Goal: Task Accomplishment & Management: Manage account settings

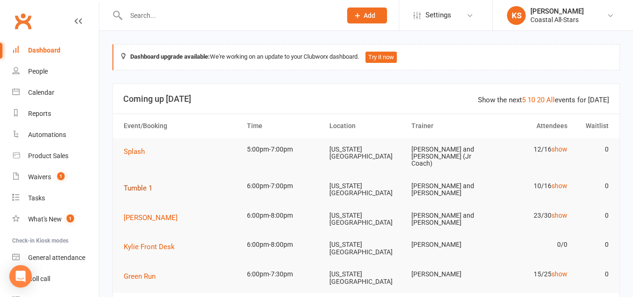
click at [141, 184] on span "Tumble 1" at bounding box center [138, 188] width 29 height 8
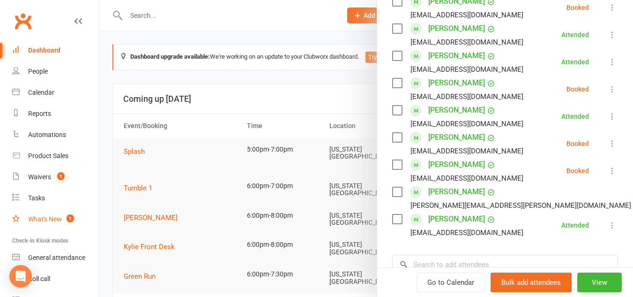
scroll to position [49, 0]
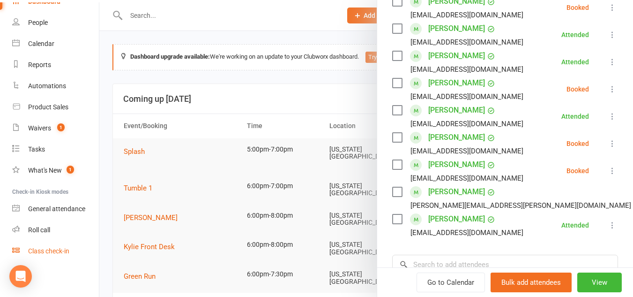
click at [68, 249] on div "Class check-in" at bounding box center [48, 251] width 41 height 8
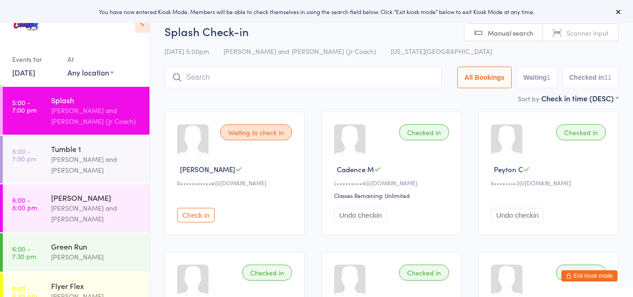
scroll to position [390, 0]
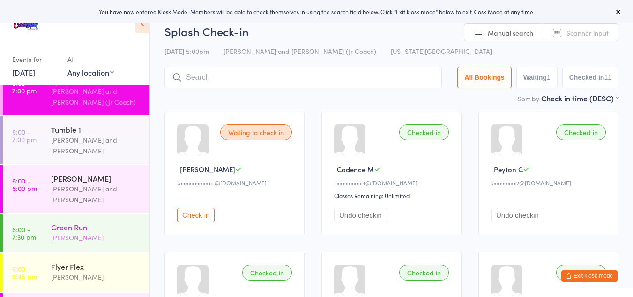
click at [88, 232] on div "[PERSON_NAME]" at bounding box center [96, 237] width 90 height 11
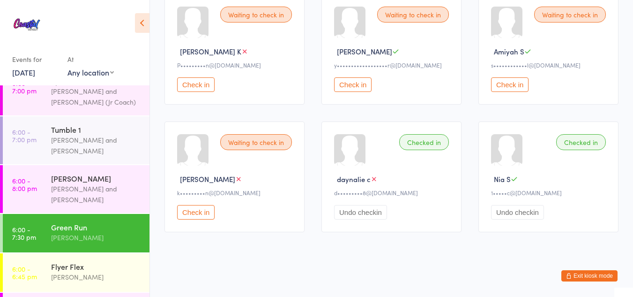
scroll to position [501, 0]
drag, startPoint x: 211, startPoint y: 204, endPoint x: 194, endPoint y: 218, distance: 21.7
click at [194, 218] on button "Check in" at bounding box center [196, 211] width 38 height 15
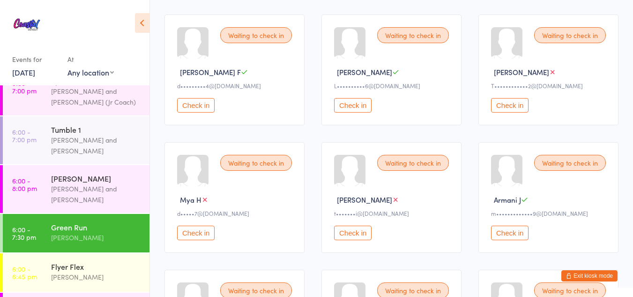
scroll to position [225, 0]
click at [77, 135] on div "[PERSON_NAME] and [PERSON_NAME]" at bounding box center [96, 146] width 90 height 22
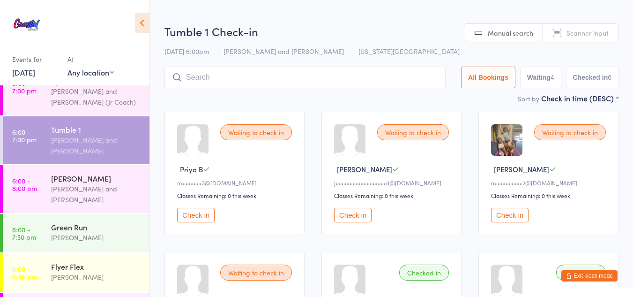
click at [206, 213] on button "Check in" at bounding box center [196, 215] width 38 height 15
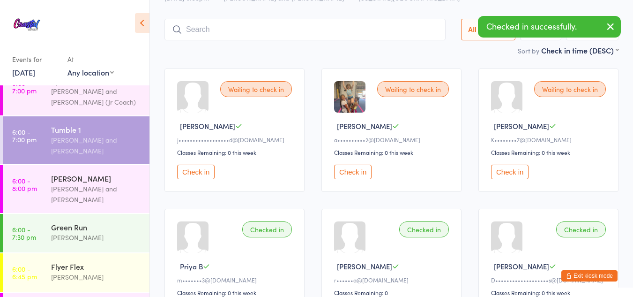
scroll to position [61, 0]
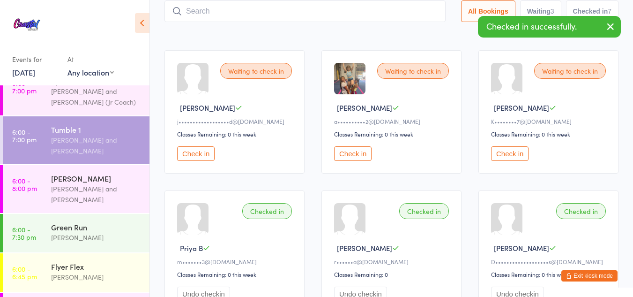
click at [501, 154] on button "Check in" at bounding box center [510, 153] width 38 height 15
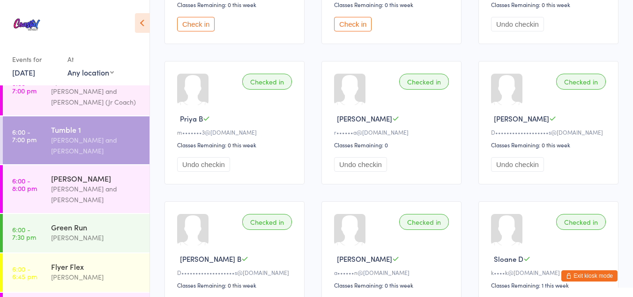
scroll to position [191, 0]
click at [353, 120] on span "Paula A" at bounding box center [364, 118] width 55 height 10
click at [345, 100] on div at bounding box center [349, 88] width 31 height 31
click at [350, 116] on span "Paula A" at bounding box center [364, 118] width 55 height 10
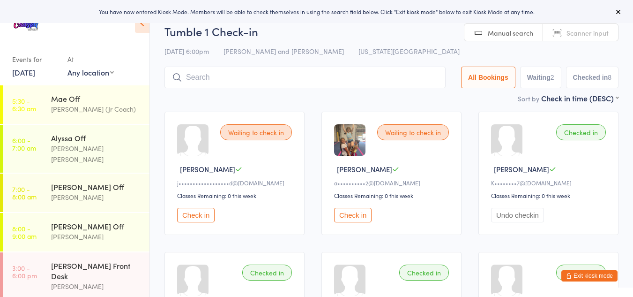
click at [595, 273] on button "Exit kiosk mode" at bounding box center [590, 275] width 56 height 11
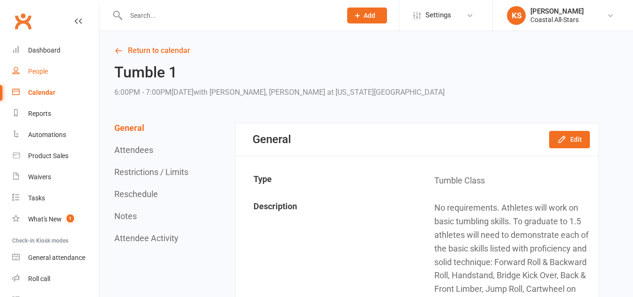
click at [42, 72] on div "People" at bounding box center [38, 72] width 20 height 8
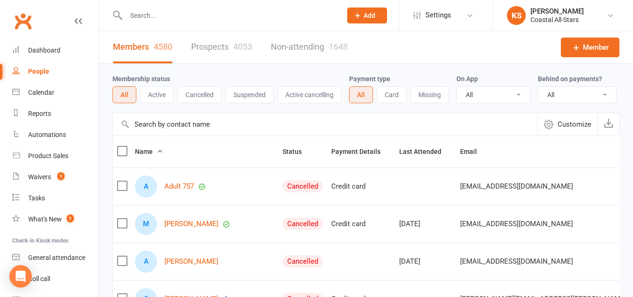
drag, startPoint x: 188, startPoint y: 15, endPoint x: 161, endPoint y: 17, distance: 27.7
click at [161, 17] on input "text" at bounding box center [229, 15] width 212 height 13
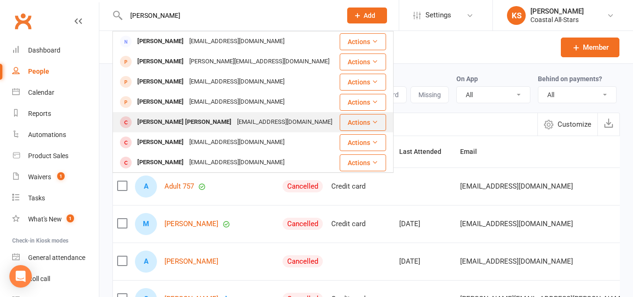
type input "pAULA"
click at [354, 122] on button "Actions" at bounding box center [363, 122] width 46 height 17
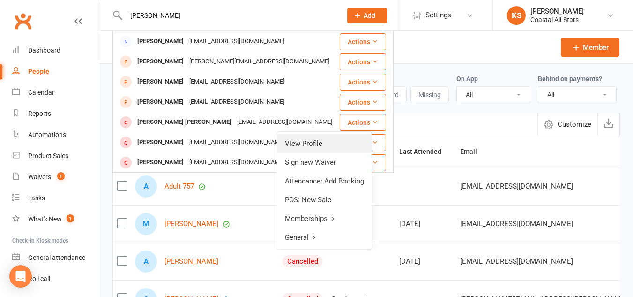
click at [316, 144] on link "View Profile" at bounding box center [325, 143] width 94 height 19
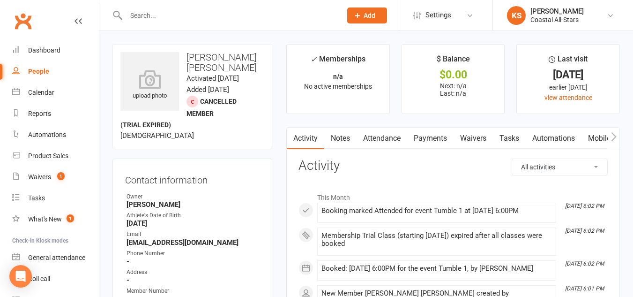
click at [12, 20] on link "Clubworx" at bounding box center [22, 20] width 23 height 23
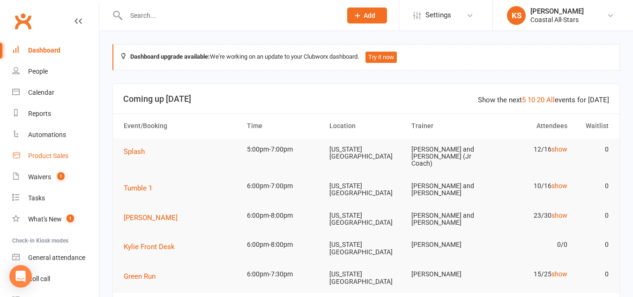
click at [56, 150] on link "Product Sales" at bounding box center [55, 155] width 87 height 21
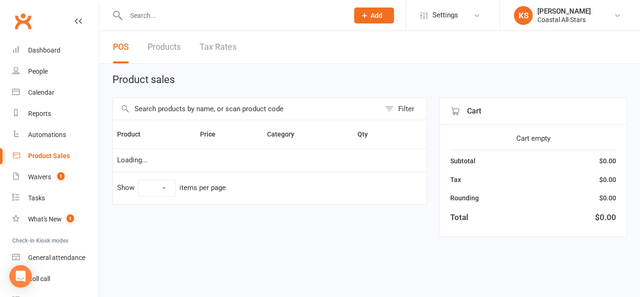
select select "10"
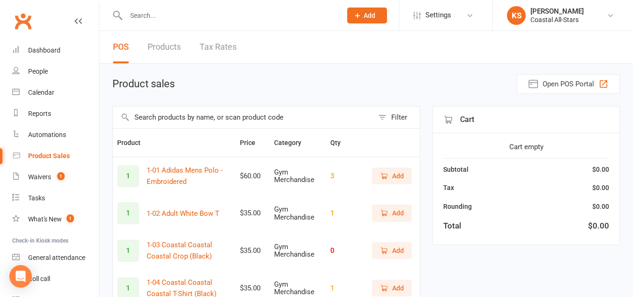
click at [177, 110] on input "text" at bounding box center [243, 117] width 261 height 22
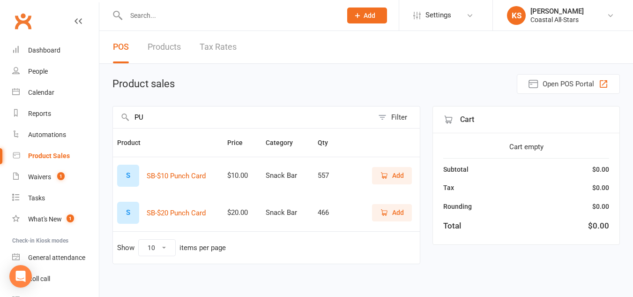
type input "PU"
click at [390, 176] on span "Add" at bounding box center [392, 175] width 24 height 10
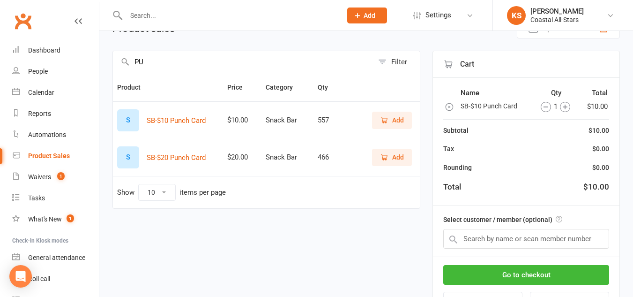
scroll to position [56, 0]
click at [528, 247] on input "text" at bounding box center [527, 238] width 166 height 20
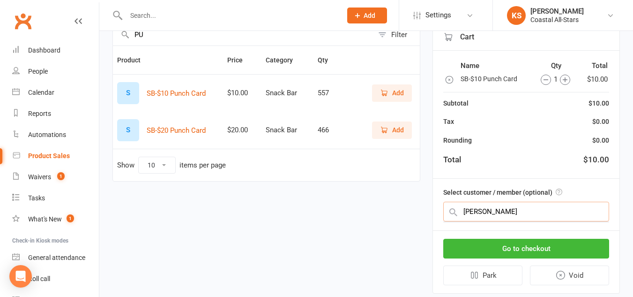
scroll to position [80, 0]
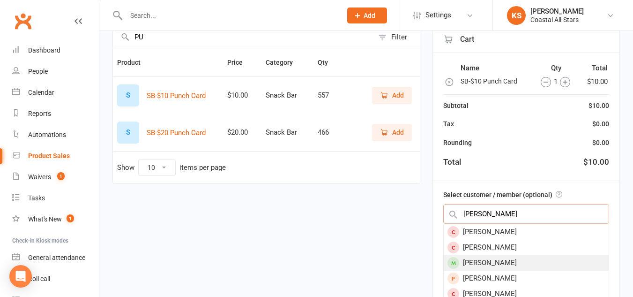
type input "KYLIE S"
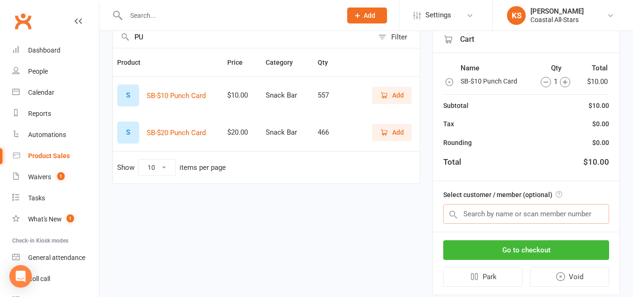
click at [514, 209] on input "text" at bounding box center [527, 214] width 166 height 20
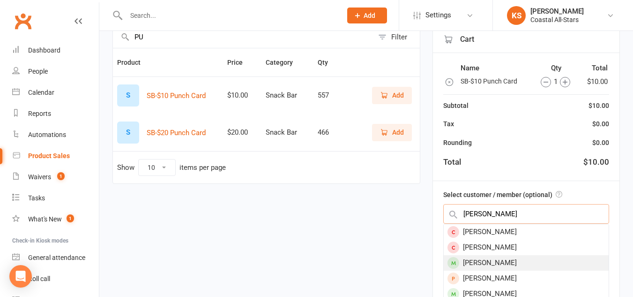
type input "Kylie Sm"
click at [510, 262] on div "Kylie Smith" at bounding box center [526, 262] width 165 height 15
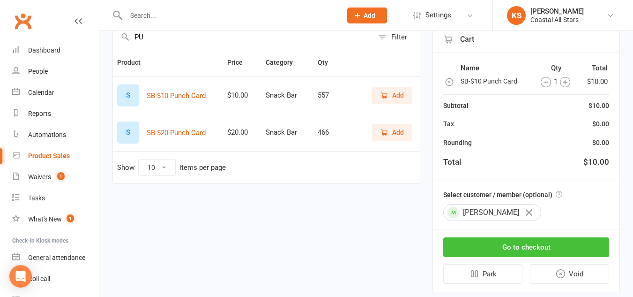
click at [529, 247] on button "Go to checkout" at bounding box center [527, 247] width 166 height 20
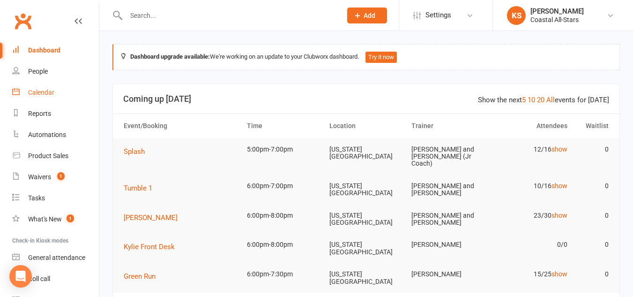
click at [54, 100] on link "Calendar" at bounding box center [55, 92] width 87 height 21
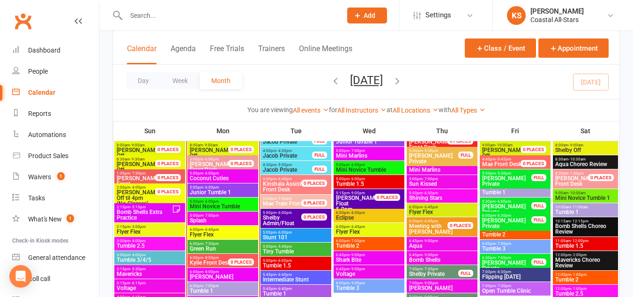
scroll to position [829, 0]
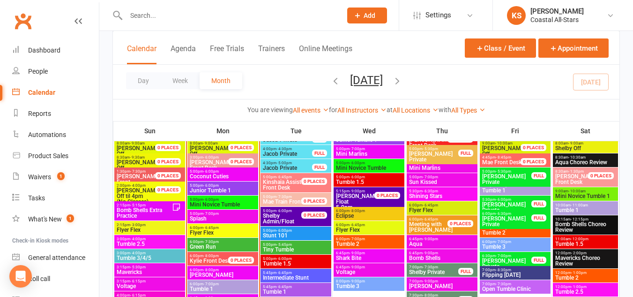
click at [224, 266] on div "6:00pm - 8:00pm Sun Rays" at bounding box center [223, 273] width 71 height 14
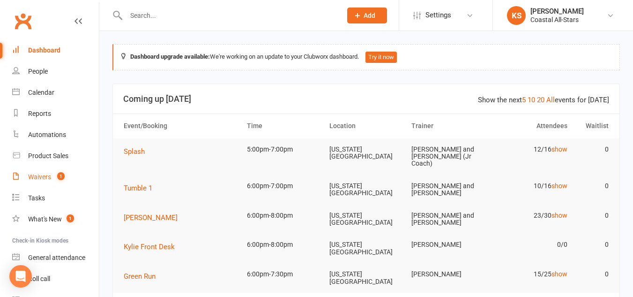
scroll to position [49, 0]
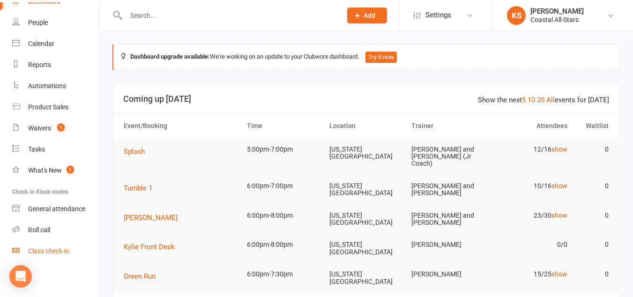
click at [62, 249] on div "Class check-in" at bounding box center [48, 251] width 41 height 8
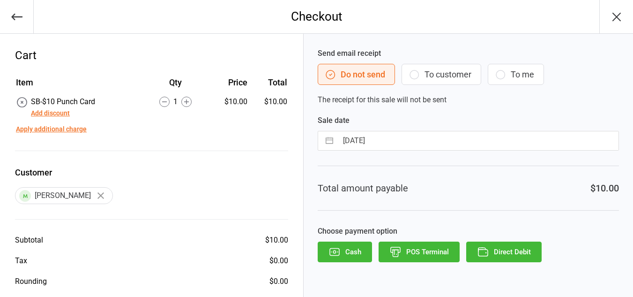
click at [440, 75] on button "To customer" at bounding box center [442, 74] width 80 height 21
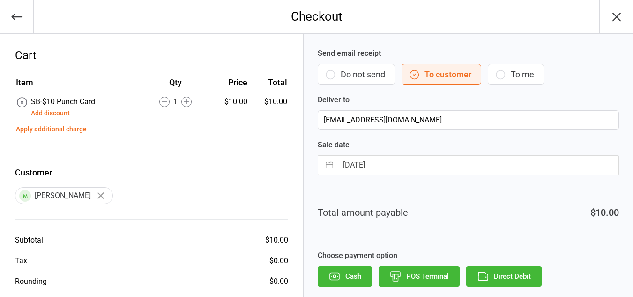
click at [497, 278] on button "Direct Debit" at bounding box center [504, 276] width 75 height 21
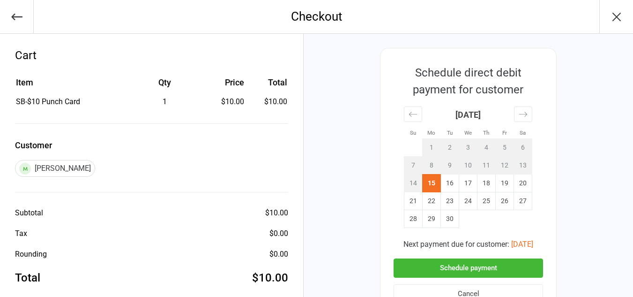
click at [460, 269] on button "Schedule payment" at bounding box center [469, 267] width 150 height 19
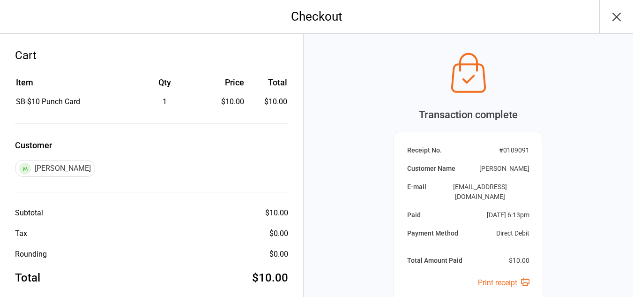
click at [618, 23] on icon "button" at bounding box center [617, 16] width 15 height 15
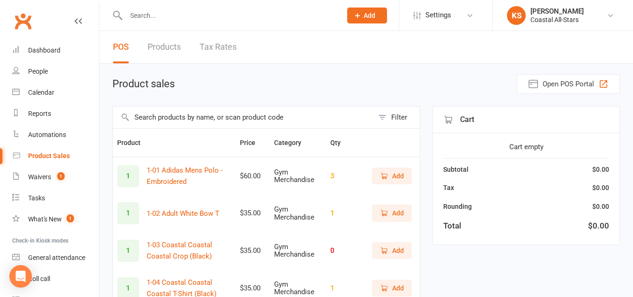
click at [242, 120] on input "text" at bounding box center [243, 117] width 261 height 22
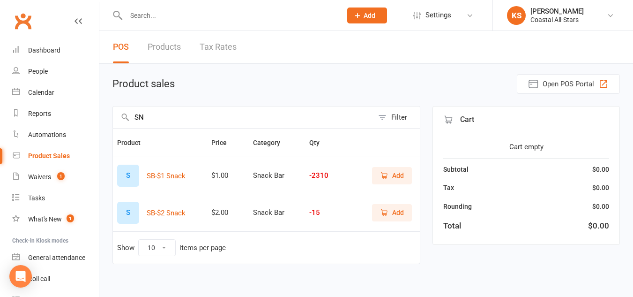
type input "SN"
click at [387, 171] on icon "button" at bounding box center [384, 175] width 8 height 8
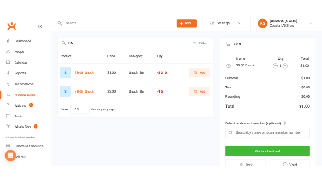
scroll to position [65, 0]
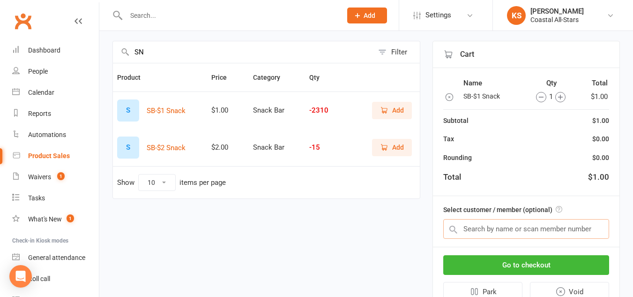
click at [494, 225] on input "text" at bounding box center [527, 229] width 166 height 20
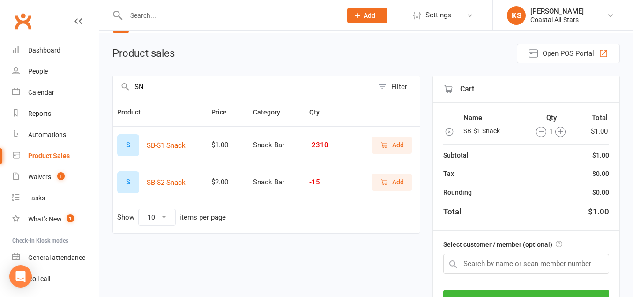
scroll to position [32, 0]
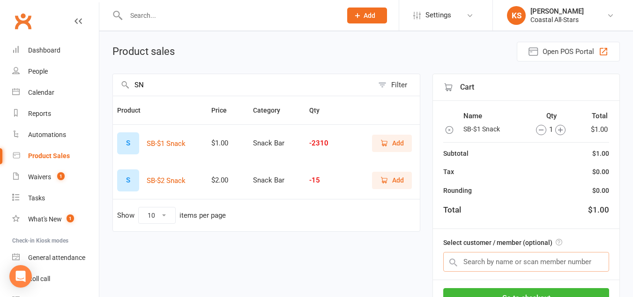
click at [497, 257] on input "text" at bounding box center [527, 262] width 166 height 20
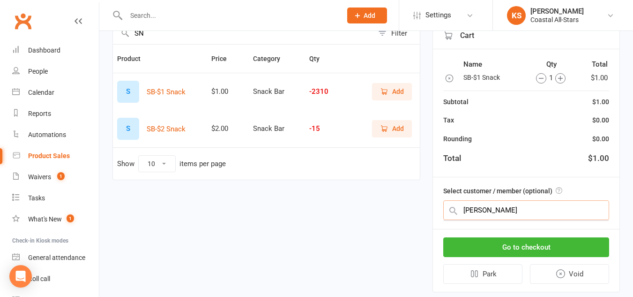
scroll to position [0, 0]
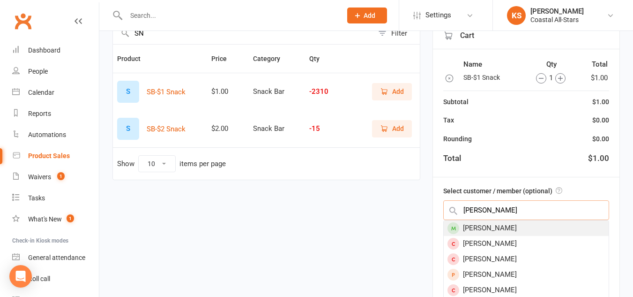
type input "Sara Chalb"
click at [487, 229] on div "SARA CHALBAUD" at bounding box center [526, 227] width 165 height 15
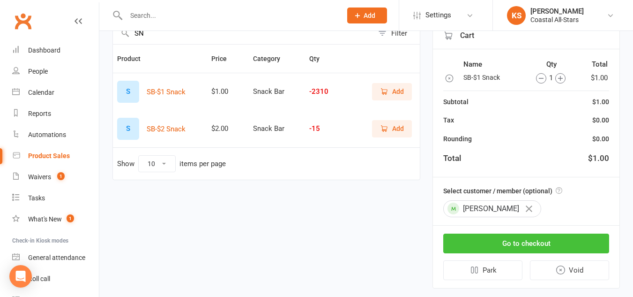
click at [492, 239] on button "Go to checkout" at bounding box center [527, 243] width 166 height 20
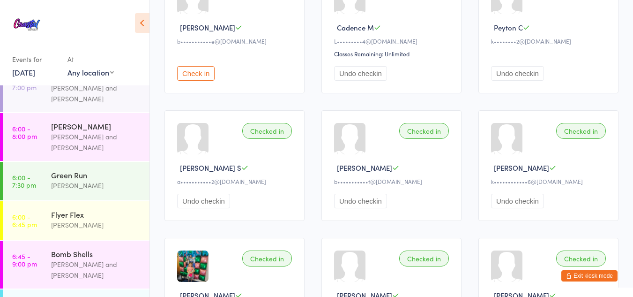
scroll to position [444, 0]
click at [55, 208] on div "Flyer Flex" at bounding box center [96, 213] width 90 height 10
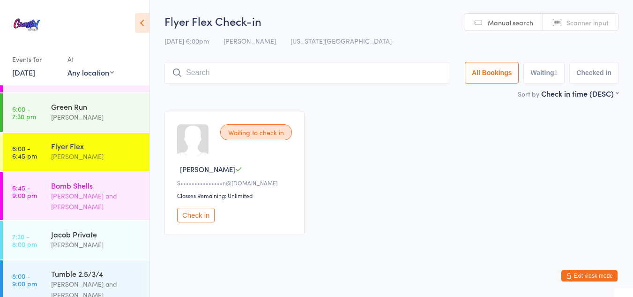
scroll to position [510, 0]
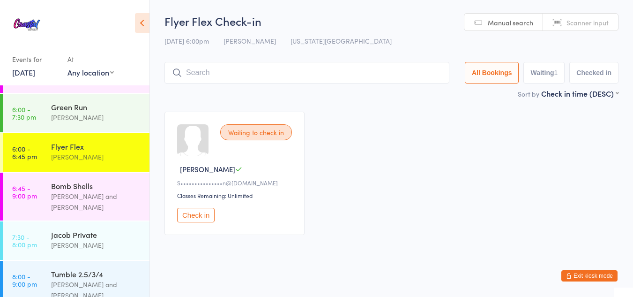
click at [188, 215] on button "Check in" at bounding box center [196, 215] width 38 height 15
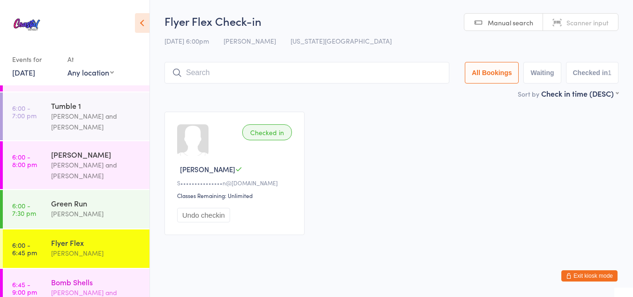
scroll to position [413, 0]
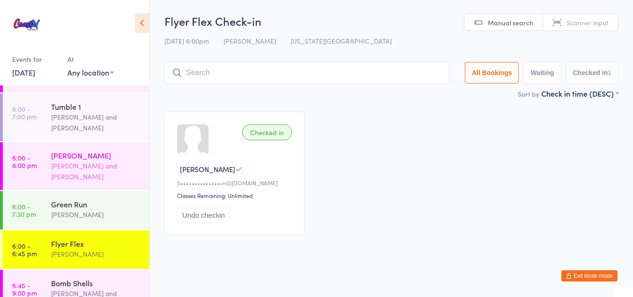
click at [97, 150] on div "[PERSON_NAME]" at bounding box center [96, 155] width 90 height 10
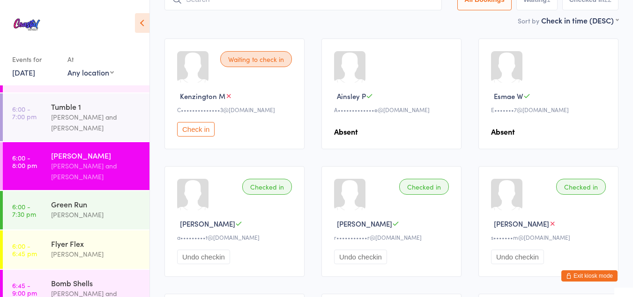
scroll to position [50, 0]
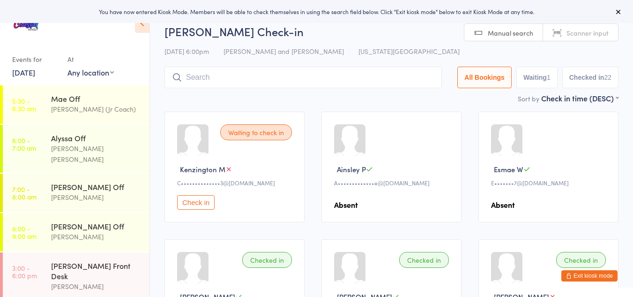
click at [580, 276] on button "Exit kiosk mode" at bounding box center [590, 275] width 56 height 11
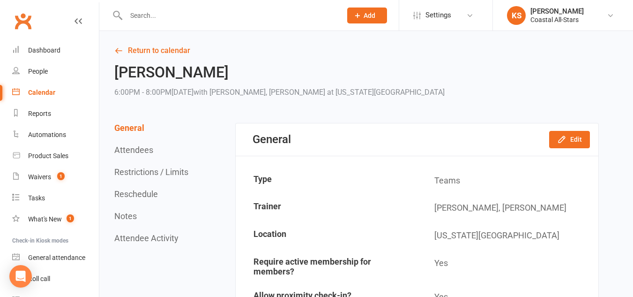
click at [46, 96] on div "Calendar" at bounding box center [41, 93] width 27 height 8
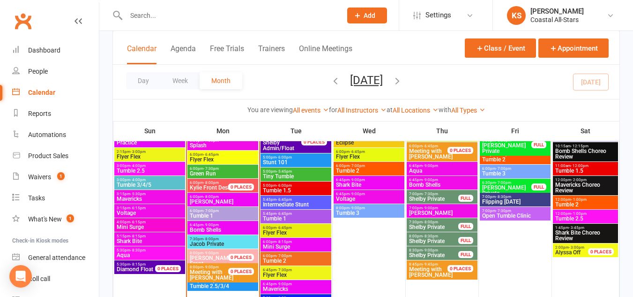
scroll to position [903, 0]
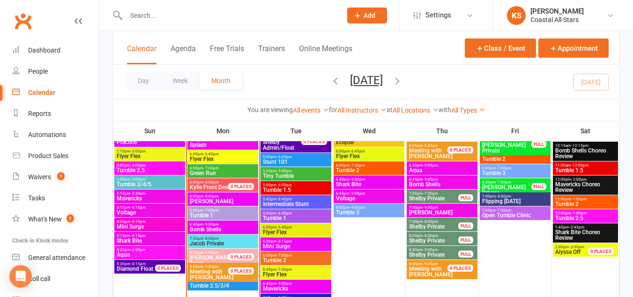
click at [233, 196] on span "6:00pm - 8:00pm" at bounding box center [222, 196] width 67 height 4
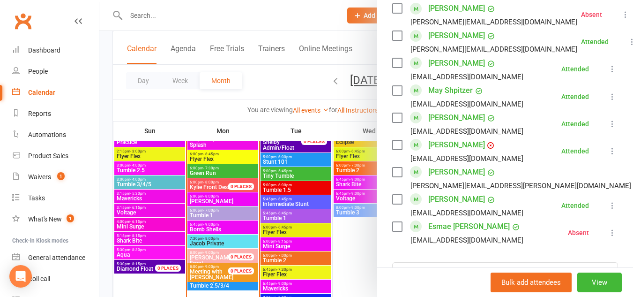
scroll to position [583, 0]
click at [215, 211] on div at bounding box center [366, 148] width 534 height 297
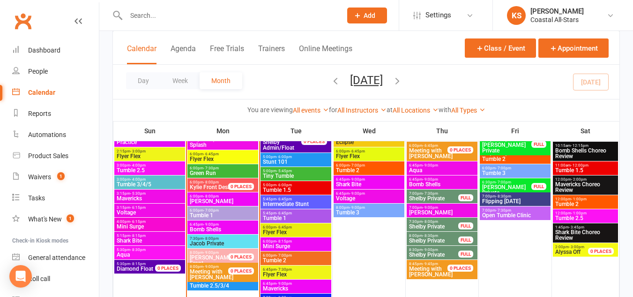
click at [216, 214] on span "Tumble 1" at bounding box center [222, 215] width 67 height 6
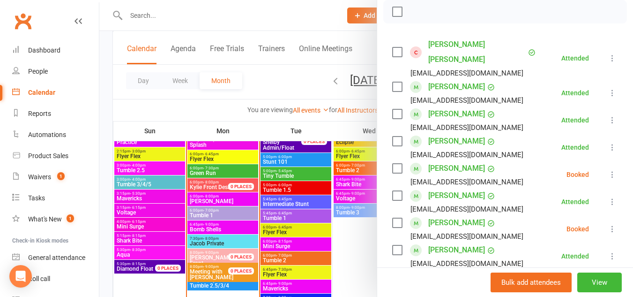
scroll to position [151, 0]
click at [608, 169] on icon at bounding box center [612, 173] width 9 height 9
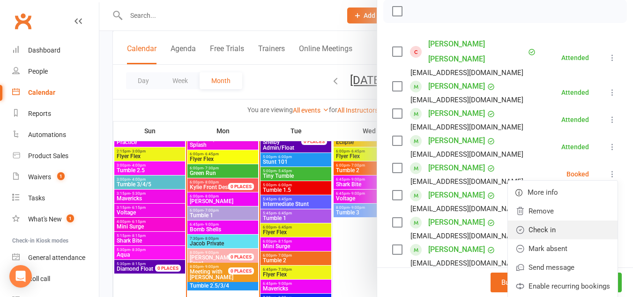
click at [538, 220] on link "Check in" at bounding box center [563, 229] width 110 height 19
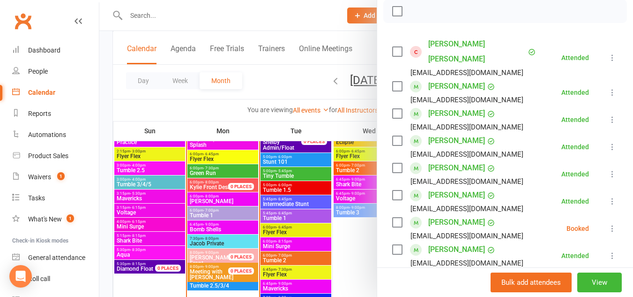
drag, startPoint x: 603, startPoint y: 215, endPoint x: 596, endPoint y: 213, distance: 6.8
click at [608, 224] on icon at bounding box center [612, 228] width 9 height 9
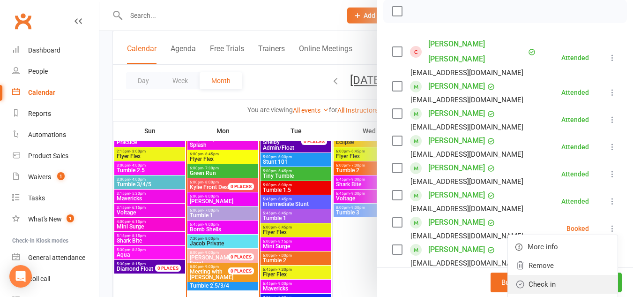
click at [534, 275] on link "Check in" at bounding box center [563, 284] width 110 height 19
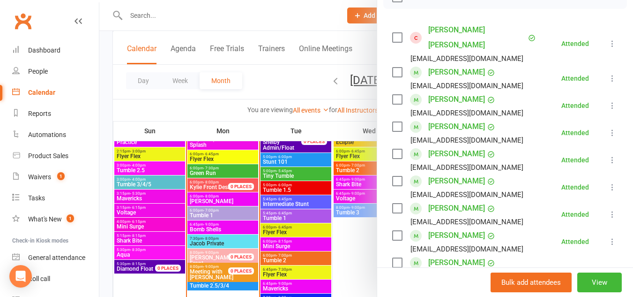
scroll to position [166, 0]
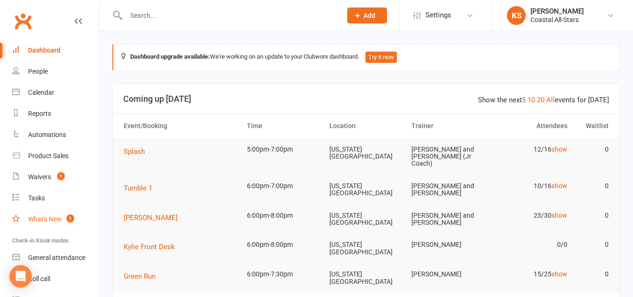
scroll to position [49, 0]
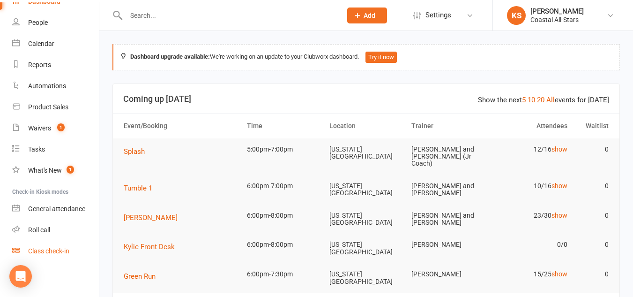
click at [57, 251] on div "Class check-in" at bounding box center [48, 251] width 41 height 8
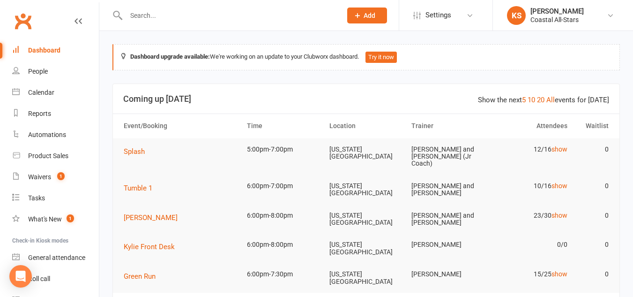
scroll to position [49, 0]
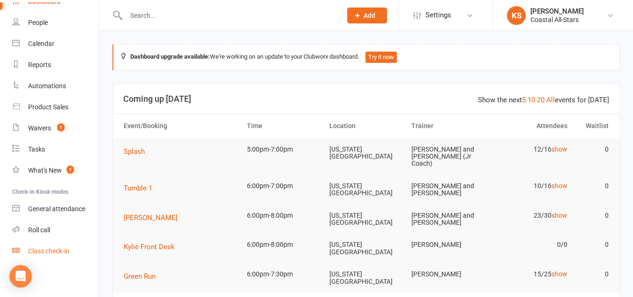
click at [48, 251] on div "Class check-in" at bounding box center [48, 251] width 41 height 8
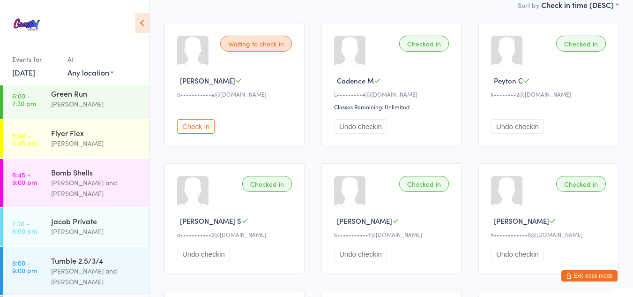
scroll to position [97, 0]
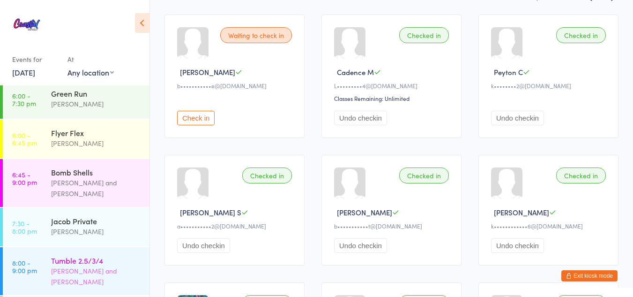
click at [102, 265] on div "[PERSON_NAME] and [PERSON_NAME]" at bounding box center [96, 276] width 90 height 22
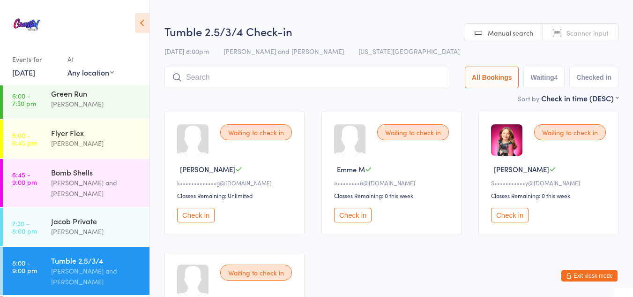
click at [515, 212] on button "Check in" at bounding box center [510, 215] width 38 height 15
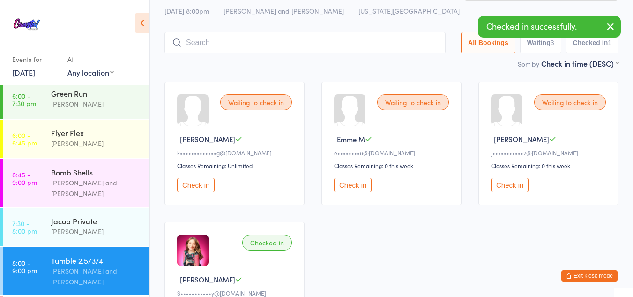
scroll to position [30, 0]
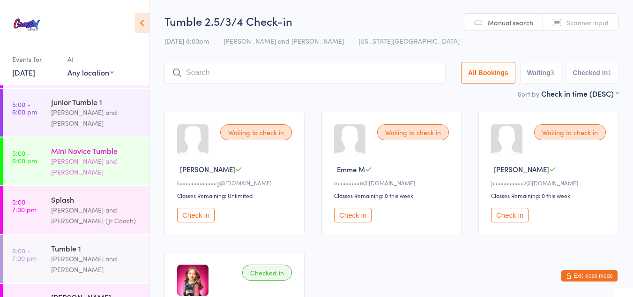
scroll to position [272, 0]
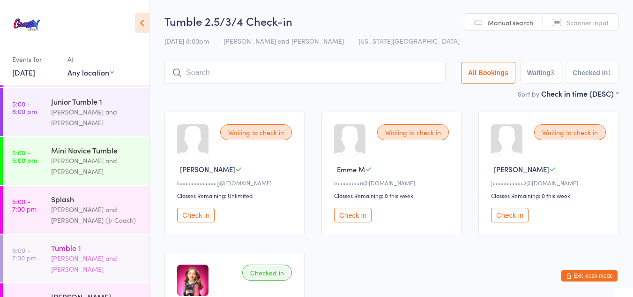
click at [98, 253] on div "[PERSON_NAME] and [PERSON_NAME]" at bounding box center [96, 264] width 90 height 22
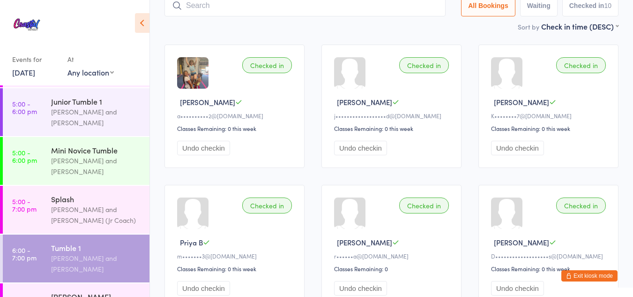
scroll to position [68, 0]
click at [581, 274] on button "Exit kiosk mode" at bounding box center [590, 275] width 56 height 11
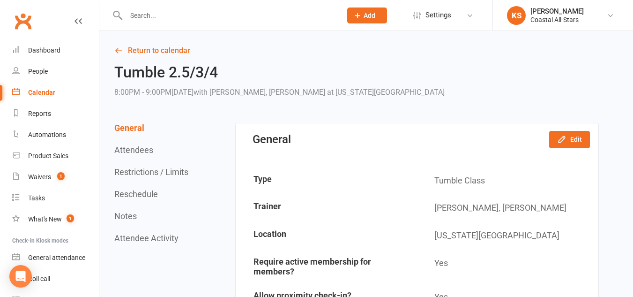
click at [64, 91] on link "Calendar" at bounding box center [55, 92] width 87 height 21
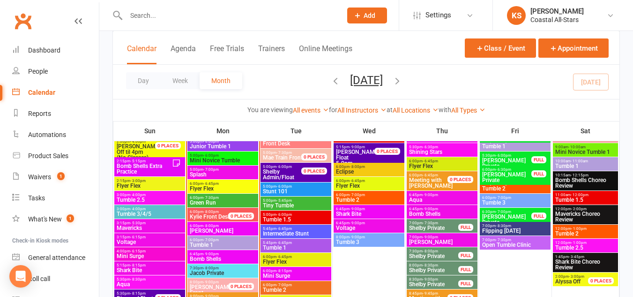
scroll to position [874, 0]
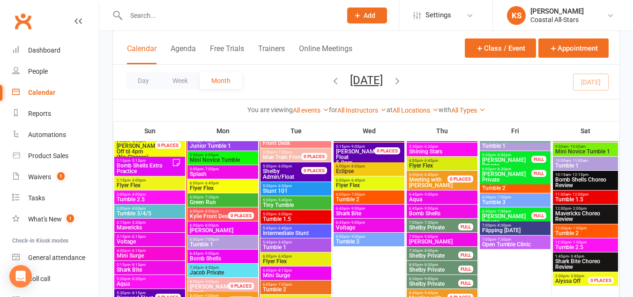
click at [232, 241] on span "Tumble 1" at bounding box center [222, 244] width 67 height 6
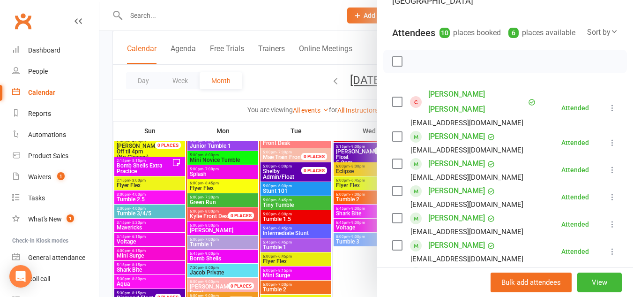
scroll to position [101, 0]
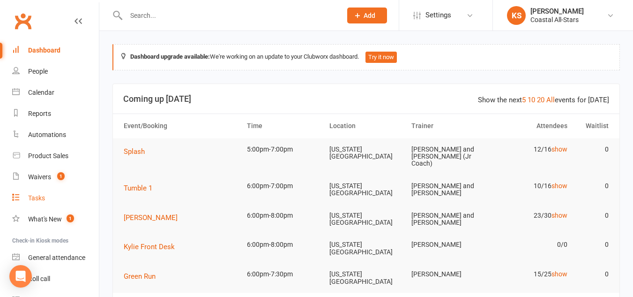
scroll to position [49, 0]
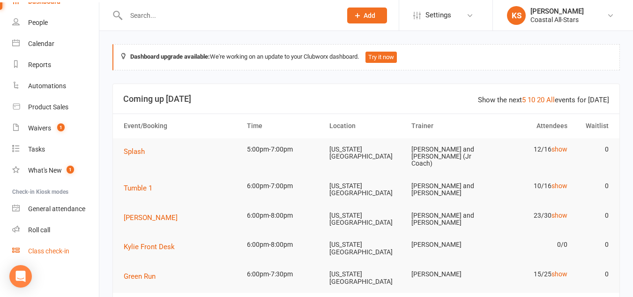
click at [60, 246] on link "Class check-in" at bounding box center [55, 251] width 87 height 21
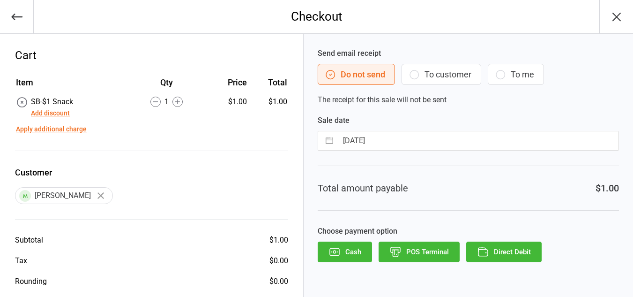
click at [415, 69] on icon "button" at bounding box center [414, 74] width 11 height 11
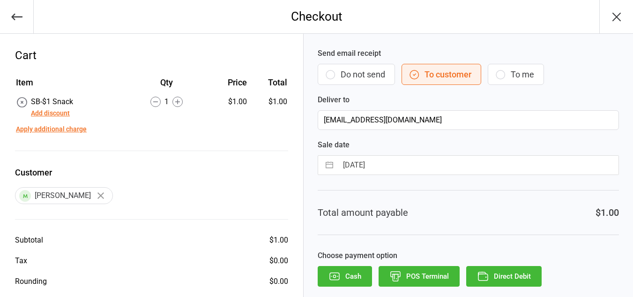
click at [499, 274] on button "Direct Debit" at bounding box center [504, 276] width 75 height 21
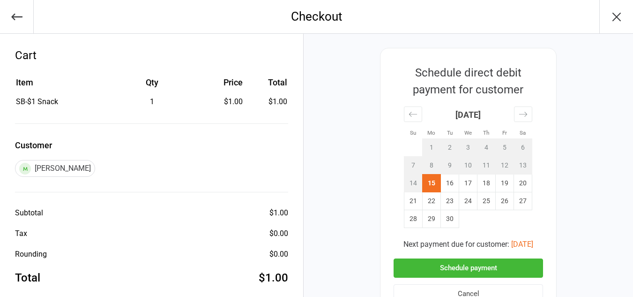
click at [487, 267] on button "Schedule payment" at bounding box center [469, 267] width 150 height 19
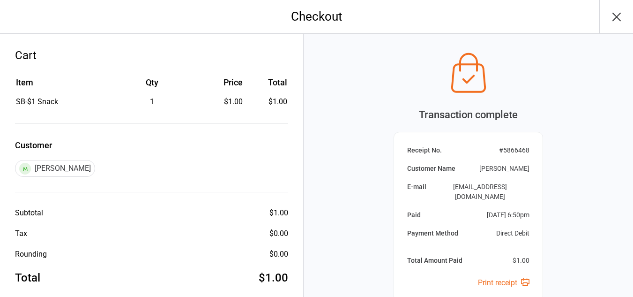
click at [614, 21] on icon "button" at bounding box center [617, 16] width 15 height 15
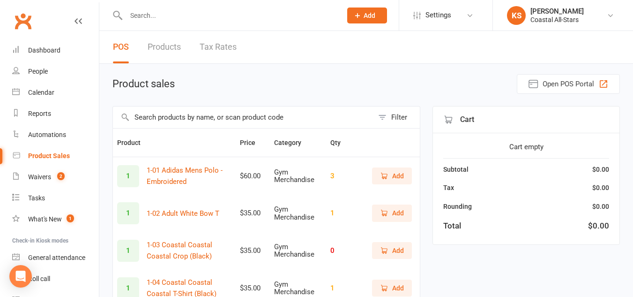
click at [207, 120] on input "text" at bounding box center [243, 117] width 261 height 22
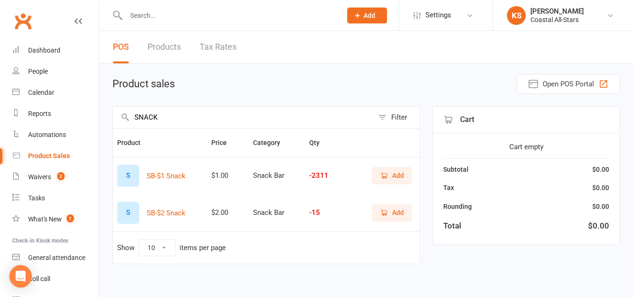
type input "SNACK"
click at [390, 181] on span "Add" at bounding box center [392, 175] width 24 height 10
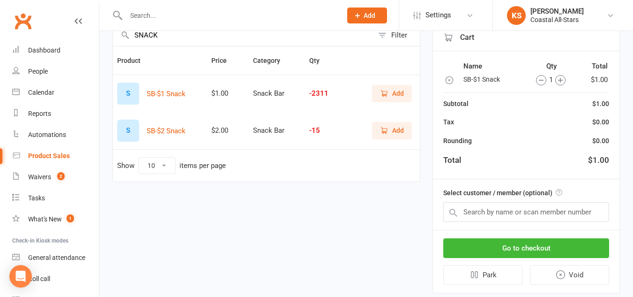
scroll to position [89, 0]
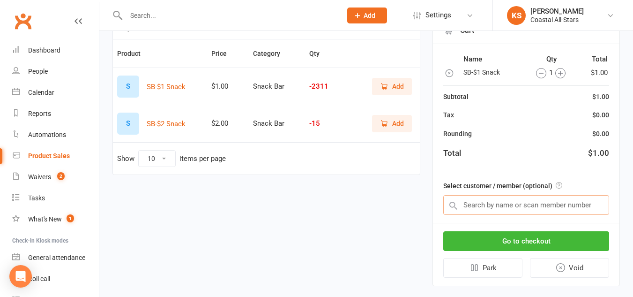
click at [517, 208] on input "text" at bounding box center [527, 205] width 166 height 20
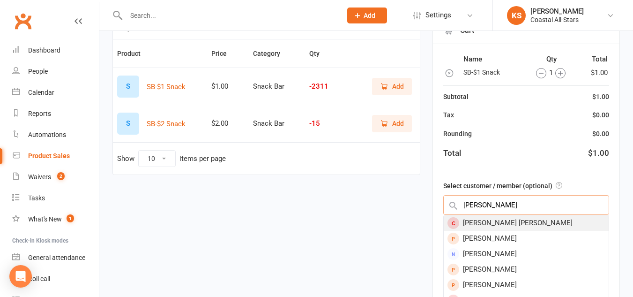
type input "[PERSON_NAME]"
click at [525, 222] on div "[PERSON_NAME] [PERSON_NAME]" at bounding box center [526, 222] width 165 height 15
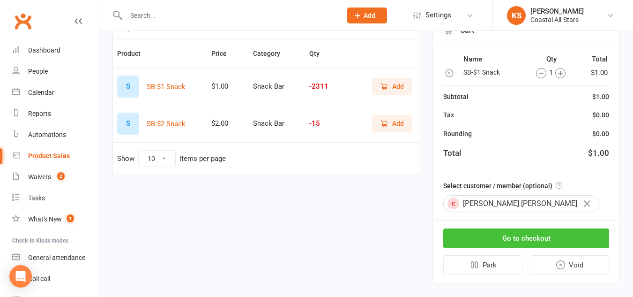
click at [524, 236] on button "Go to checkout" at bounding box center [527, 238] width 166 height 20
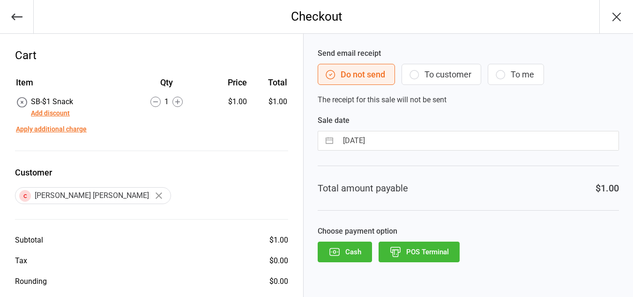
click at [424, 72] on button "To customer" at bounding box center [442, 74] width 80 height 21
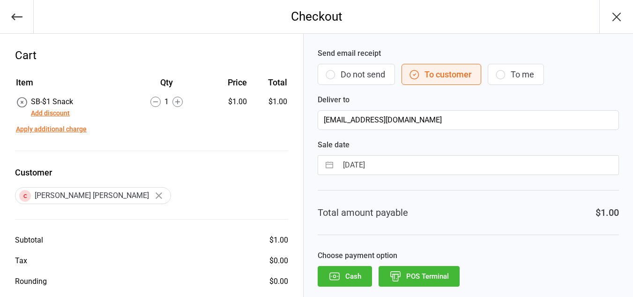
click at [617, 13] on icon "button" at bounding box center [617, 16] width 15 height 15
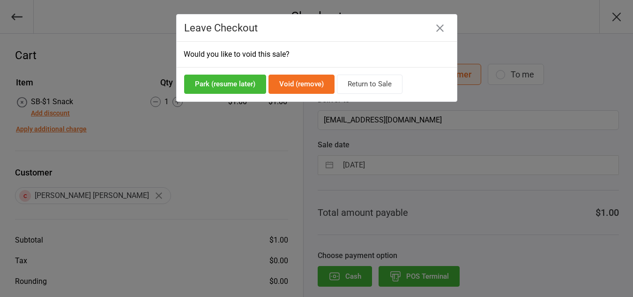
click at [325, 77] on button "Void (remove)" at bounding box center [302, 84] width 66 height 19
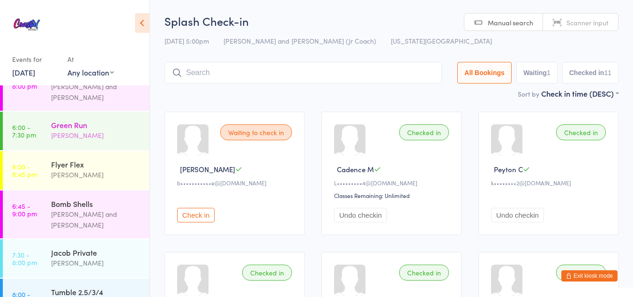
scroll to position [493, 0]
click at [84, 208] on div "[PERSON_NAME] and [PERSON_NAME]" at bounding box center [96, 219] width 90 height 22
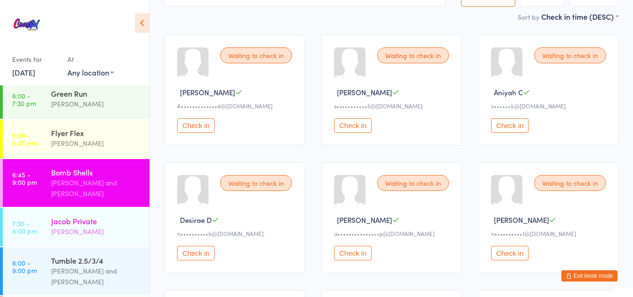
scroll to position [75, 0]
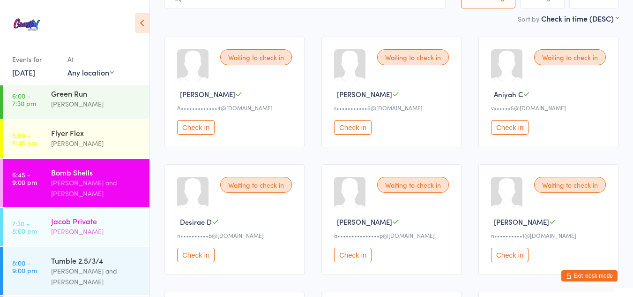
click at [109, 226] on div "[PERSON_NAME]" at bounding box center [96, 231] width 90 height 11
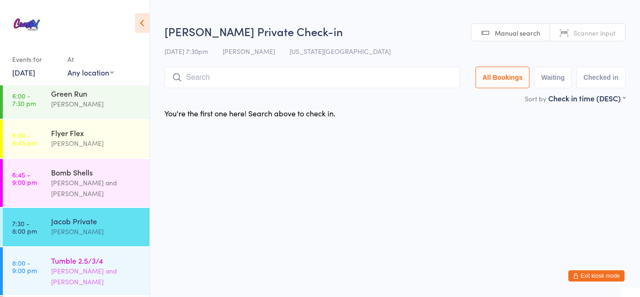
click at [123, 255] on div "Tumble 2.5/3/4" at bounding box center [96, 260] width 90 height 10
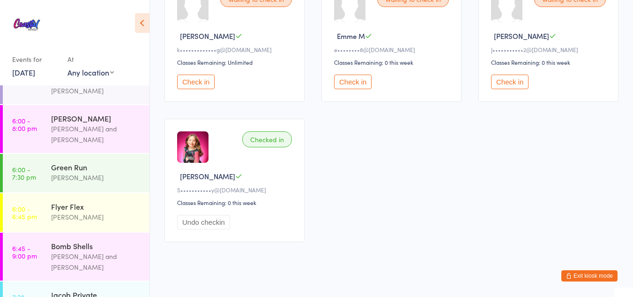
scroll to position [524, 0]
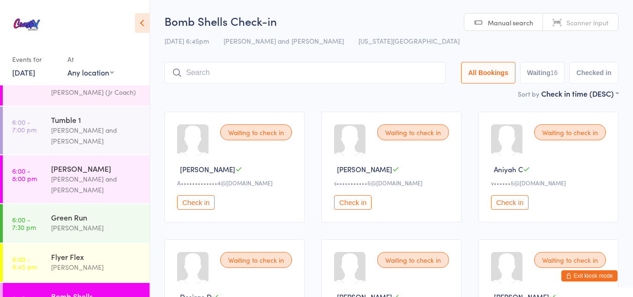
scroll to position [524, 0]
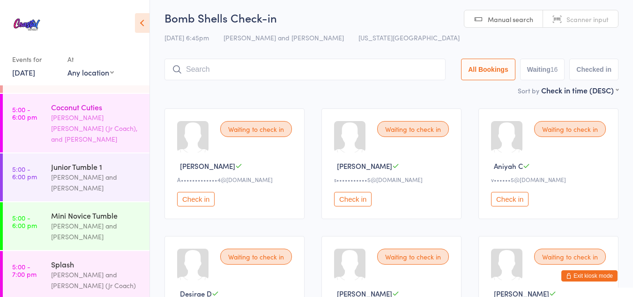
scroll to position [207, 0]
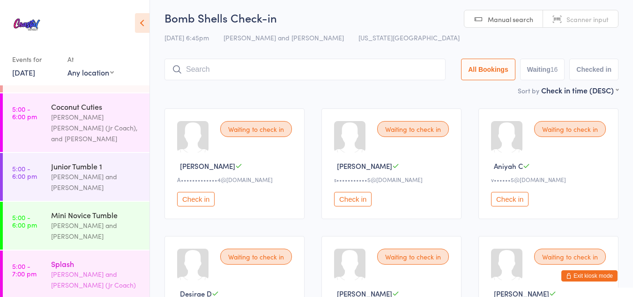
click at [105, 269] on div "[PERSON_NAME] and [PERSON_NAME] (Jr Coach)" at bounding box center [96, 280] width 90 height 22
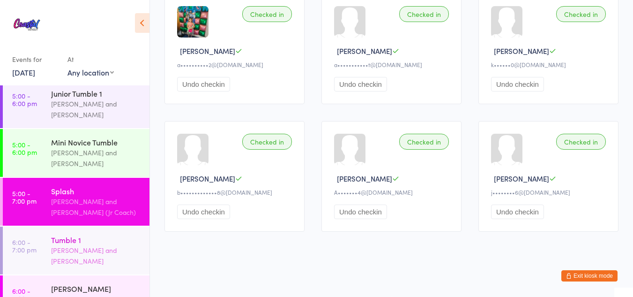
scroll to position [312, 0]
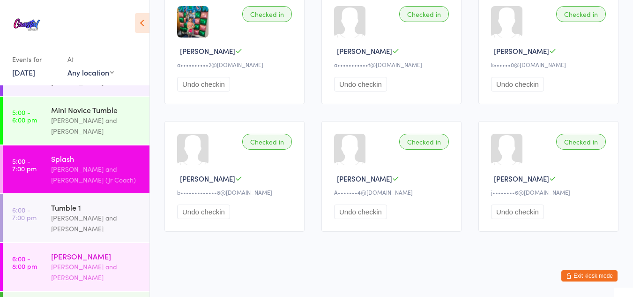
click at [95, 261] on div "[PERSON_NAME] and [PERSON_NAME]" at bounding box center [96, 272] width 90 height 22
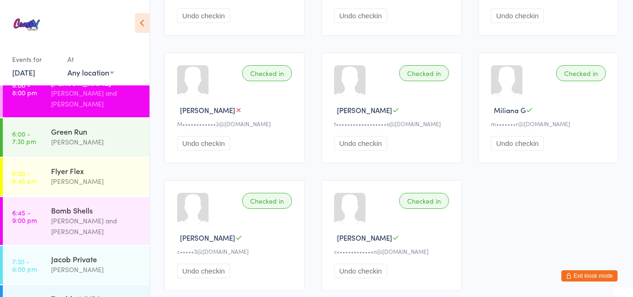
scroll to position [493, 0]
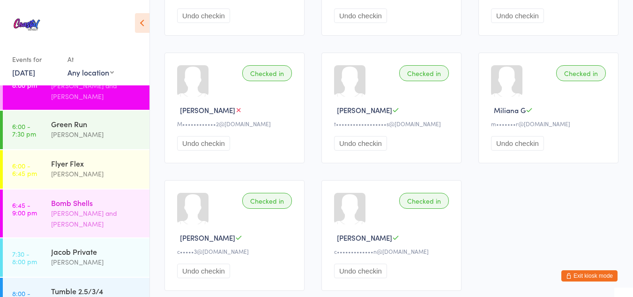
drag, startPoint x: 118, startPoint y: 166, endPoint x: 93, endPoint y: 163, distance: 25.5
click at [93, 197] on div "Bomb Shells" at bounding box center [96, 202] width 90 height 10
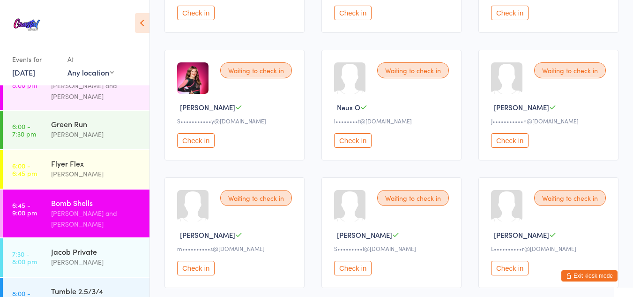
scroll to position [317, 0]
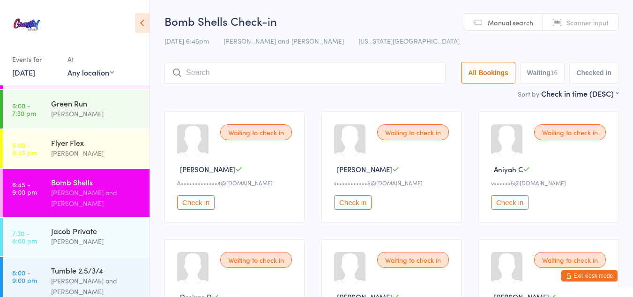
scroll to position [524, 0]
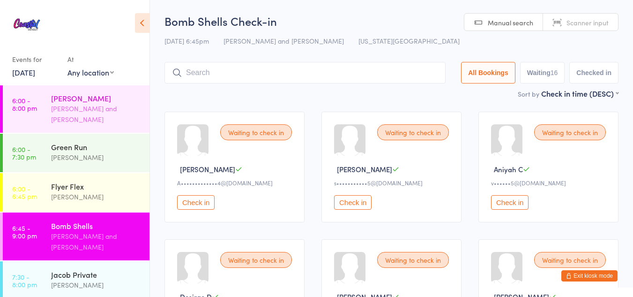
scroll to position [524, 0]
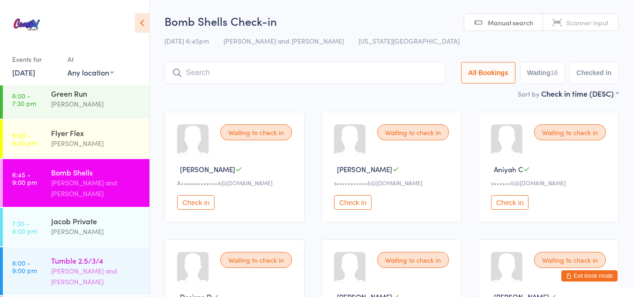
click at [105, 265] on div "[PERSON_NAME] and [PERSON_NAME]" at bounding box center [96, 276] width 90 height 22
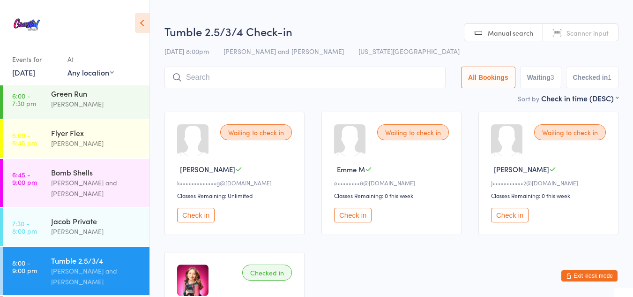
click at [254, 84] on input "search" at bounding box center [305, 78] width 281 height 22
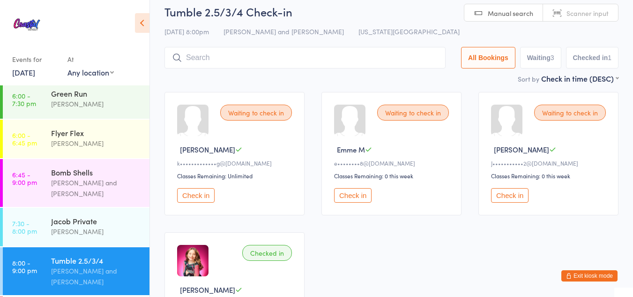
scroll to position [67, 0]
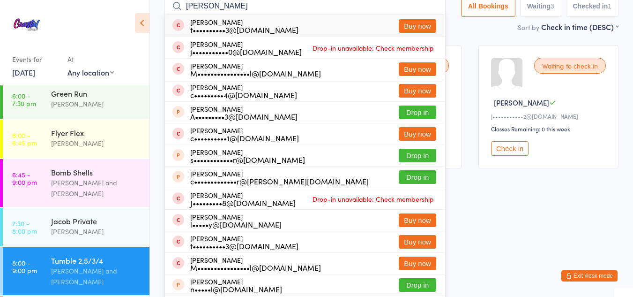
type input "Faith walker"
click at [403, 23] on button "Buy now" at bounding box center [418, 26] width 38 height 14
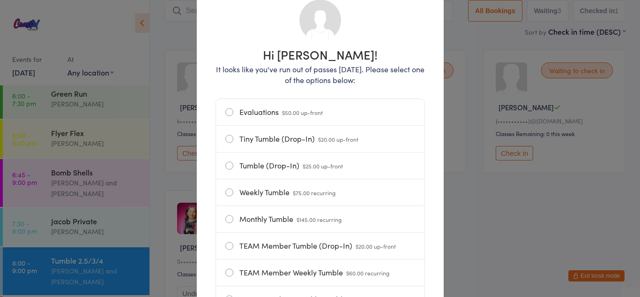
scroll to position [75, 0]
click at [342, 159] on label "Tumble (Drop-In) $25.00 up-front" at bounding box center [321, 165] width 190 height 26
click at [0, 0] on input "Tumble (Drop-In) $25.00 up-front" at bounding box center [0, 0] width 0 height 0
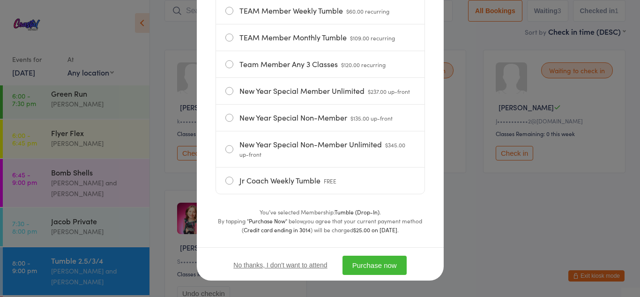
scroll to position [343, 0]
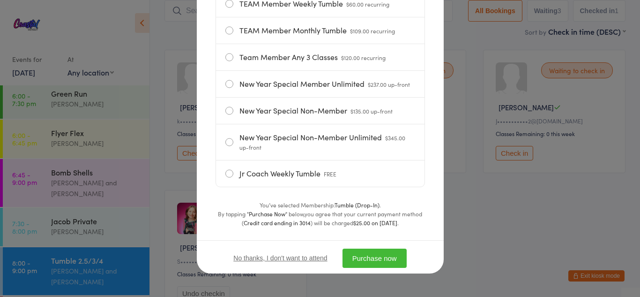
drag, startPoint x: 368, startPoint y: 257, endPoint x: 364, endPoint y: 262, distance: 6.0
click at [364, 262] on button "Purchase now" at bounding box center [375, 258] width 64 height 19
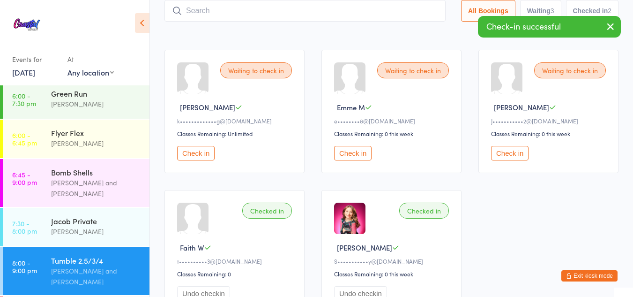
click at [312, 10] on input "search" at bounding box center [305, 11] width 281 height 22
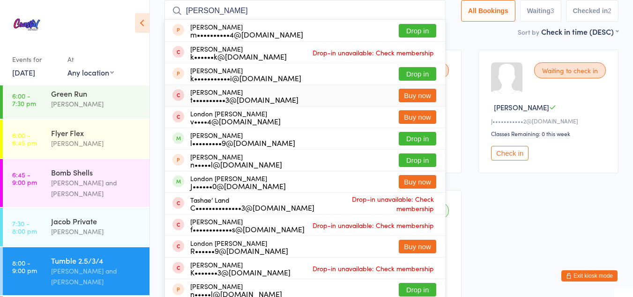
type input "Landon"
click at [410, 94] on button "Buy now" at bounding box center [418, 96] width 38 height 14
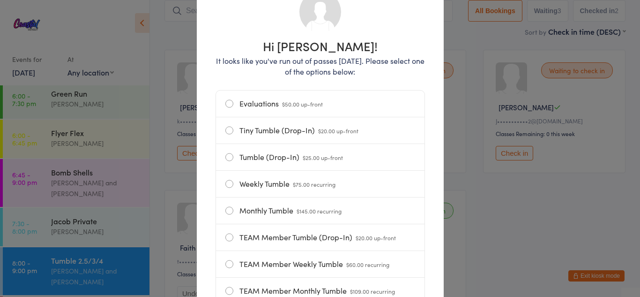
scroll to position [83, 0]
click at [276, 155] on label "Tumble (Drop-In) $25.00 up-front" at bounding box center [321, 156] width 190 height 26
click at [0, 0] on input "Tumble (Drop-In) $25.00 up-front" at bounding box center [0, 0] width 0 height 0
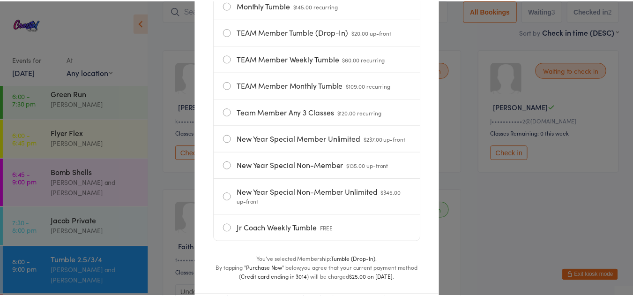
scroll to position [343, 0]
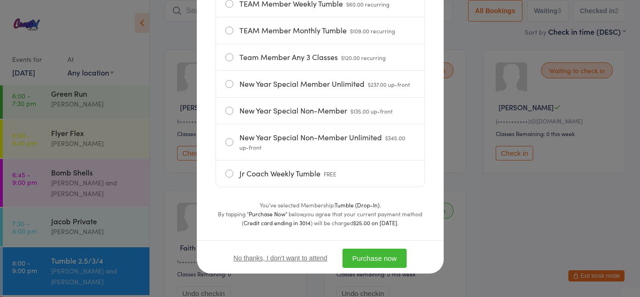
drag, startPoint x: 361, startPoint y: 259, endPoint x: 353, endPoint y: 260, distance: 8.0
click at [353, 260] on button "Purchase now" at bounding box center [375, 258] width 64 height 19
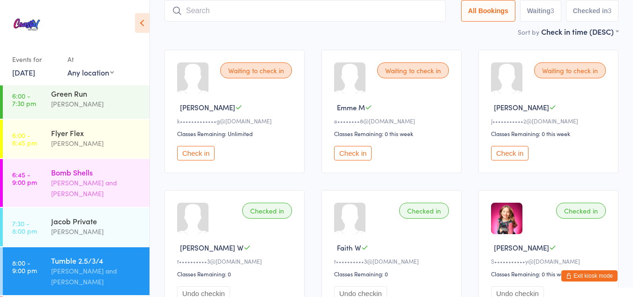
click at [87, 177] on div "[PERSON_NAME] and [PERSON_NAME]" at bounding box center [96, 188] width 90 height 22
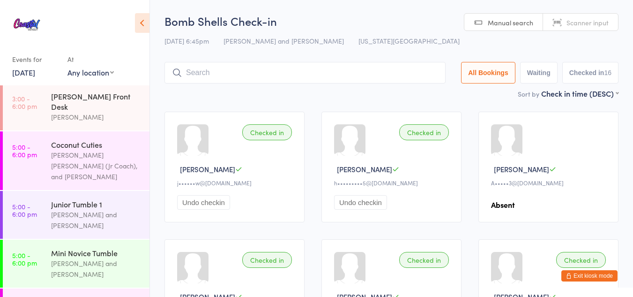
scroll to position [171, 0]
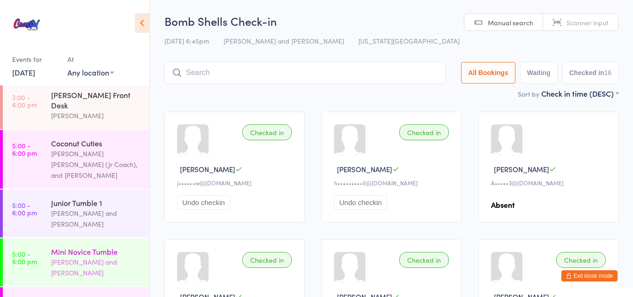
click at [87, 256] on div "Kylie Smith and Corin Conway" at bounding box center [96, 267] width 90 height 22
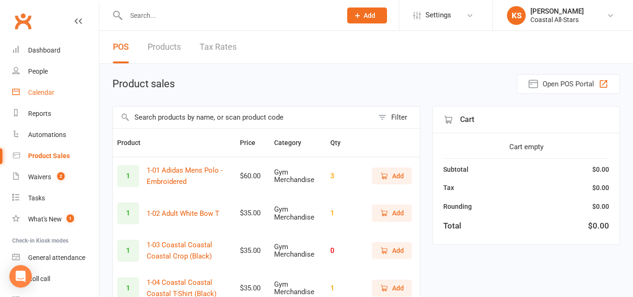
click at [42, 92] on div "Calendar" at bounding box center [41, 93] width 26 height 8
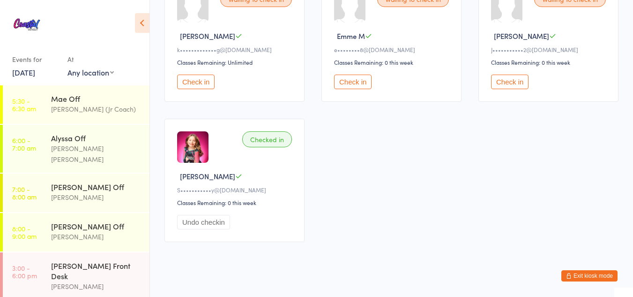
scroll to position [524, 0]
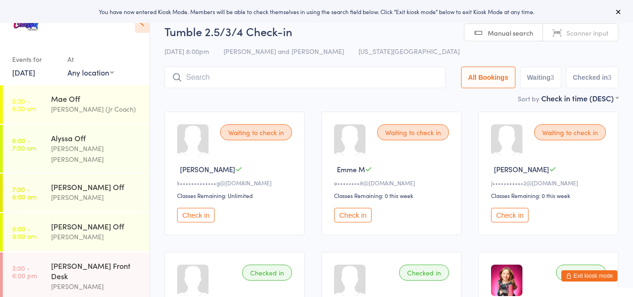
click at [585, 278] on button "Exit kiosk mode" at bounding box center [590, 275] width 56 height 11
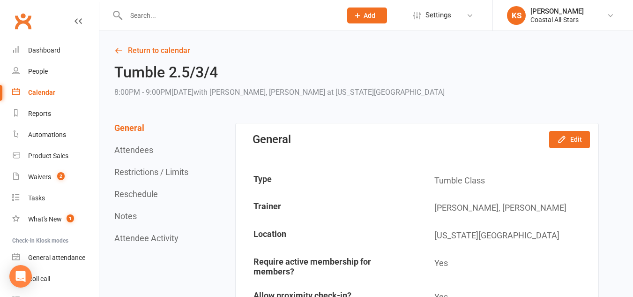
click at [46, 87] on link "Calendar" at bounding box center [55, 92] width 87 height 21
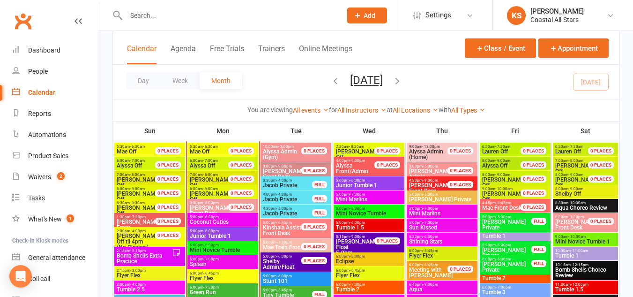
scroll to position [784, 0]
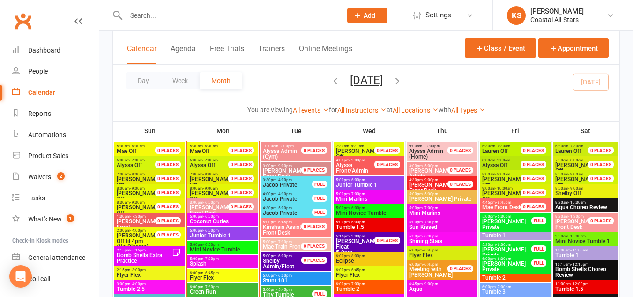
click at [202, 247] on span "Mini Novice Tumble" at bounding box center [222, 250] width 67 height 6
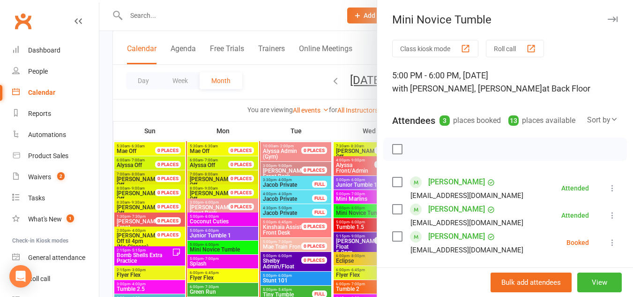
click at [608, 247] on icon at bounding box center [612, 242] width 9 height 9
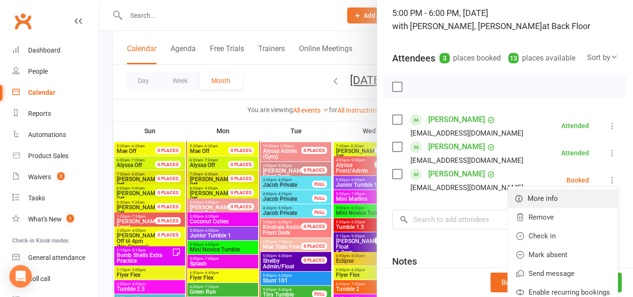
scroll to position [64, 0]
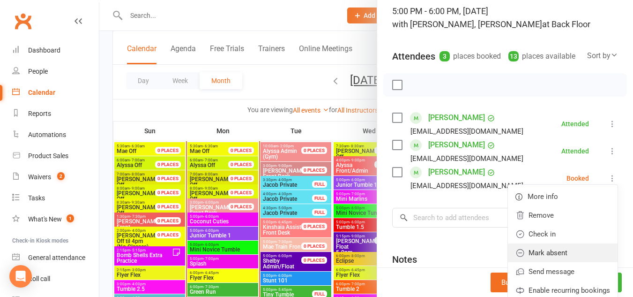
click at [543, 262] on link "Mark absent" at bounding box center [563, 252] width 110 height 19
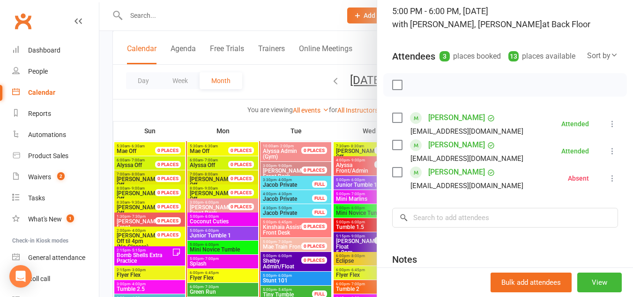
click at [206, 231] on div at bounding box center [366, 148] width 534 height 297
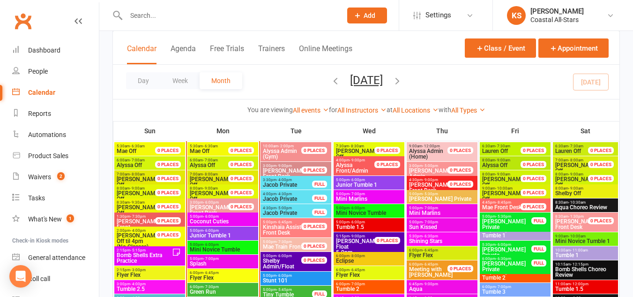
click at [206, 231] on span "- 6:00pm" at bounding box center [210, 230] width 15 height 4
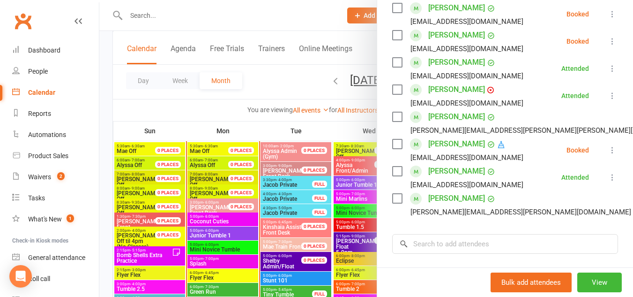
scroll to position [215, 0]
drag, startPoint x: 598, startPoint y: 146, endPoint x: 601, endPoint y: 152, distance: 6.7
click at [608, 152] on icon at bounding box center [612, 149] width 9 height 9
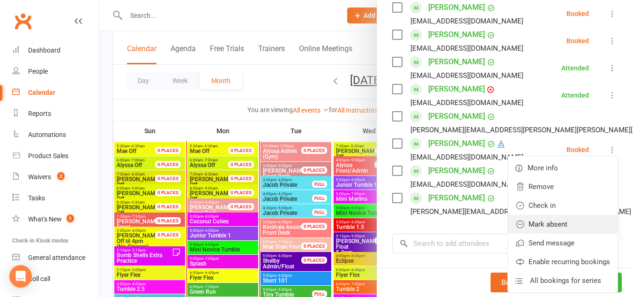
click at [545, 216] on link "Mark absent" at bounding box center [563, 224] width 110 height 19
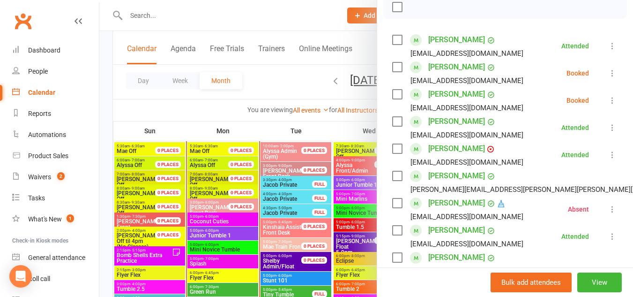
scroll to position [155, 0]
click at [608, 100] on icon at bounding box center [612, 100] width 9 height 9
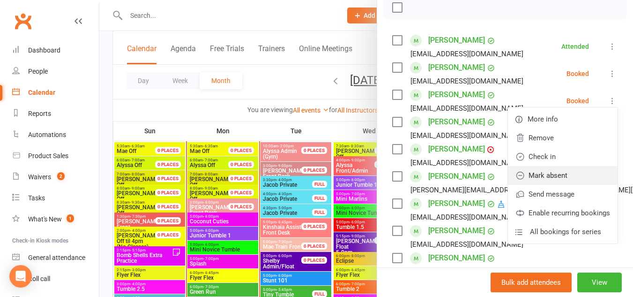
click at [553, 173] on link "Mark absent" at bounding box center [563, 175] width 110 height 19
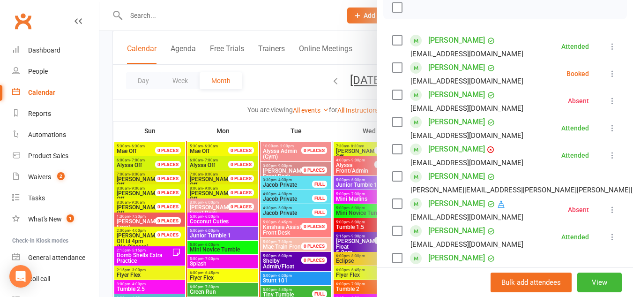
drag, startPoint x: 599, startPoint y: 70, endPoint x: 598, endPoint y: 77, distance: 7.1
click at [608, 77] on icon at bounding box center [612, 73] width 9 height 9
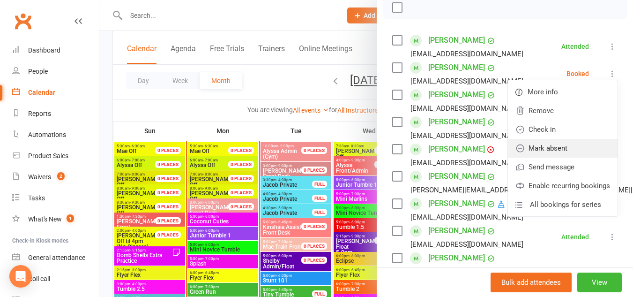
click at [559, 143] on link "Mark absent" at bounding box center [563, 148] width 110 height 19
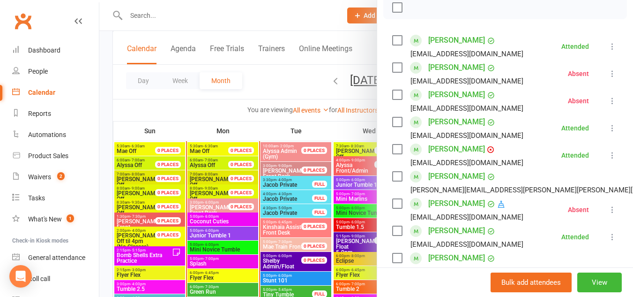
click at [204, 218] on div at bounding box center [366, 148] width 534 height 297
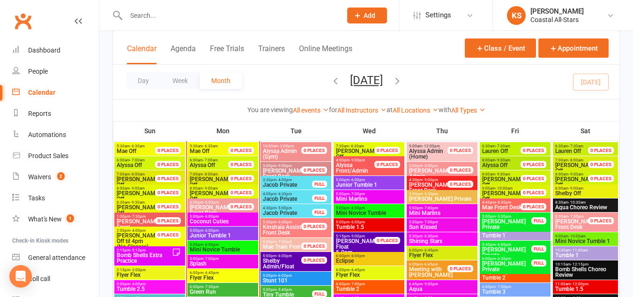
click at [204, 218] on span "- 6:00pm" at bounding box center [210, 216] width 15 height 4
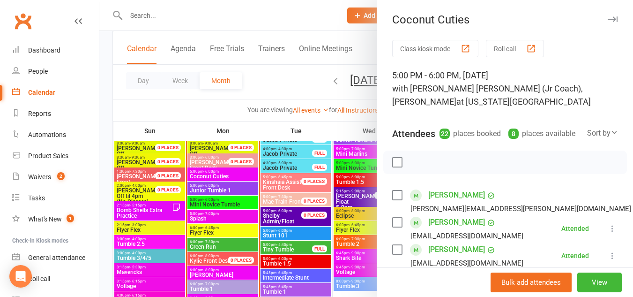
scroll to position [829, 0]
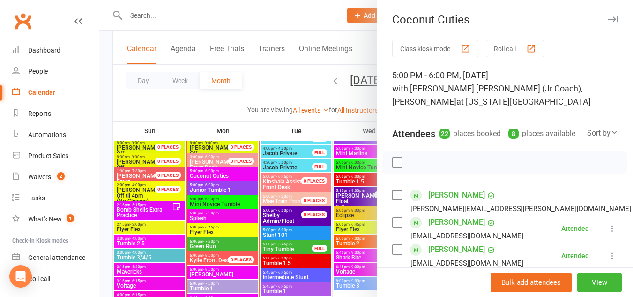
click at [211, 231] on div at bounding box center [366, 148] width 534 height 297
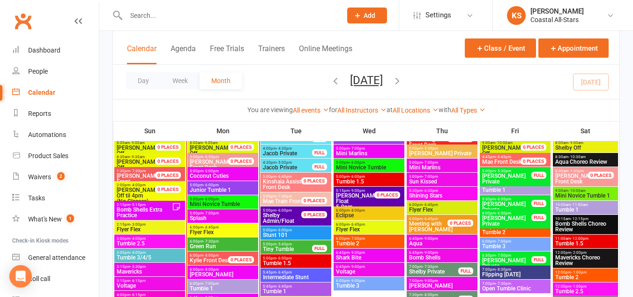
click at [211, 231] on span "Flyer Flex" at bounding box center [222, 232] width 67 height 6
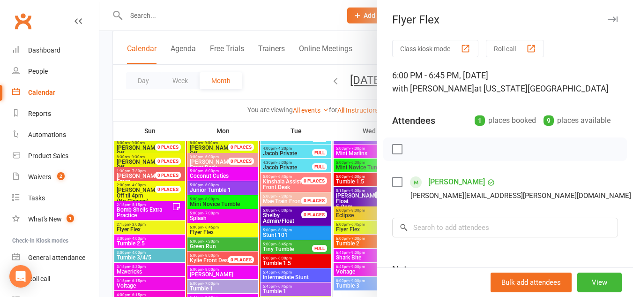
click at [216, 243] on div at bounding box center [366, 148] width 534 height 297
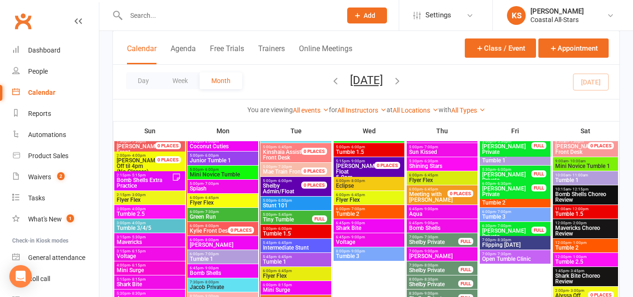
scroll to position [859, 0]
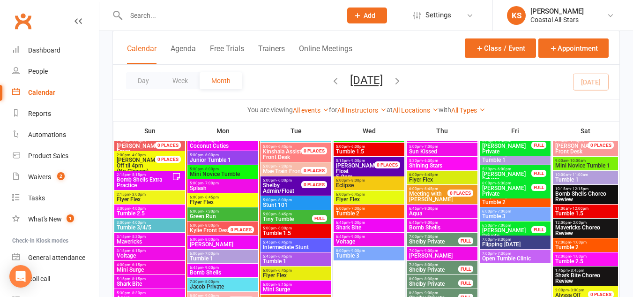
click at [201, 249] on div "6:00pm - 8:00pm Sun Rays" at bounding box center [223, 242] width 71 height 14
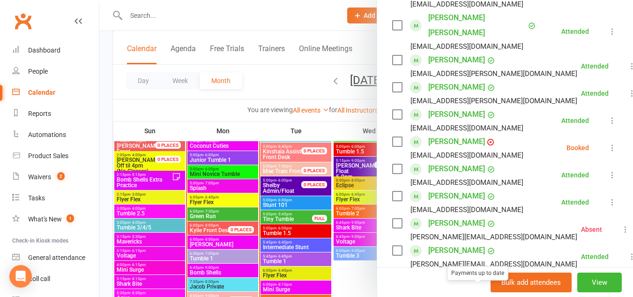
scroll to position [362, 0]
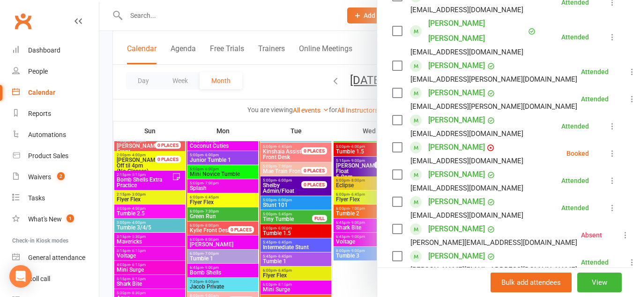
click at [608, 149] on icon at bounding box center [612, 153] width 9 height 9
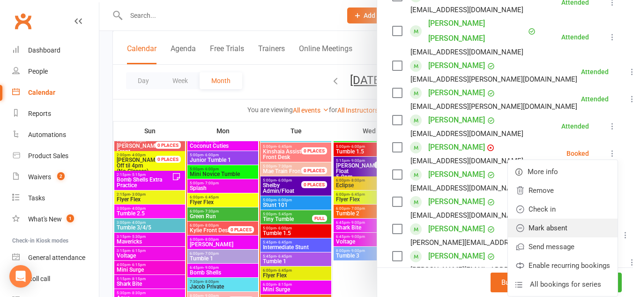
click at [539, 218] on link "Mark absent" at bounding box center [563, 227] width 110 height 19
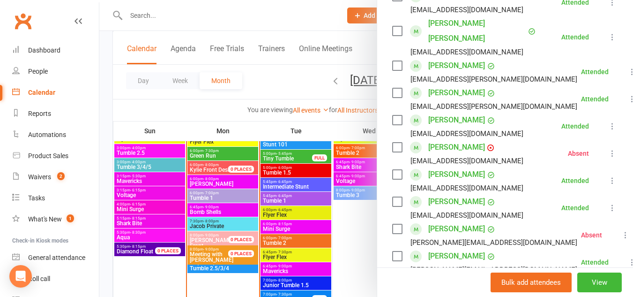
scroll to position [920, 0]
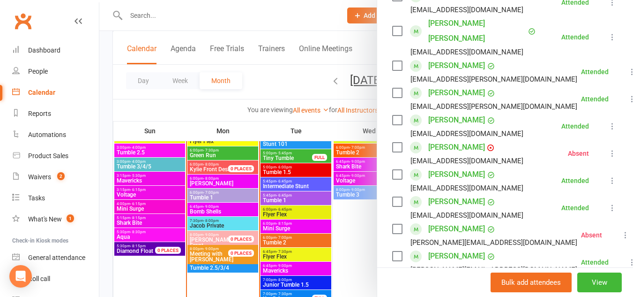
click at [196, 249] on div at bounding box center [366, 148] width 534 height 297
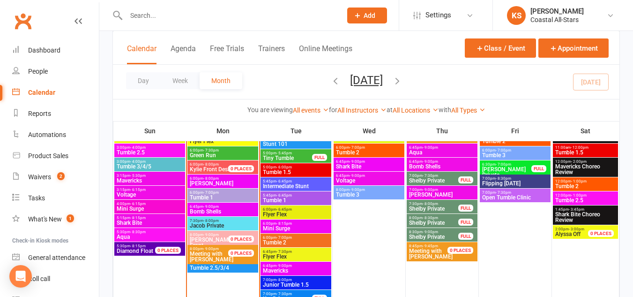
click at [196, 250] on span "Meeting with [PERSON_NAME]" at bounding box center [212, 256] width 44 height 12
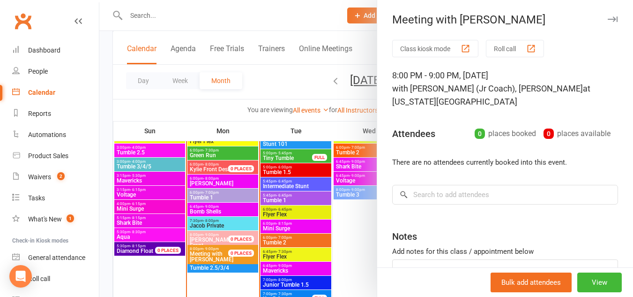
click at [608, 18] on icon "button" at bounding box center [613, 19] width 10 height 6
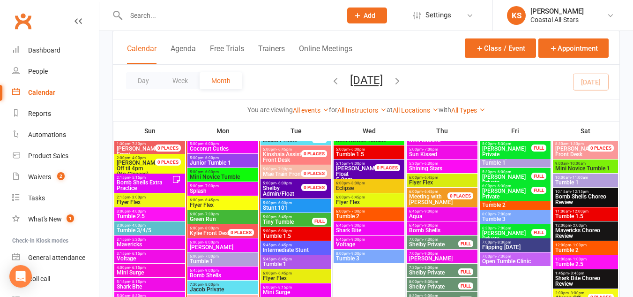
scroll to position [859, 0]
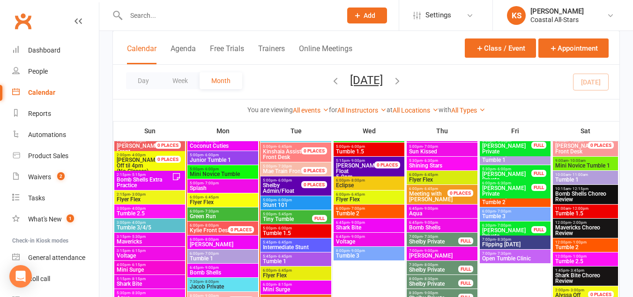
click at [590, 225] on span "Mavericks Choreo Review" at bounding box center [585, 230] width 61 height 11
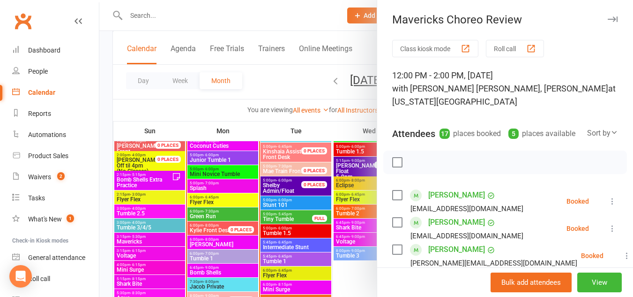
click at [608, 18] on icon "button" at bounding box center [613, 19] width 10 height 6
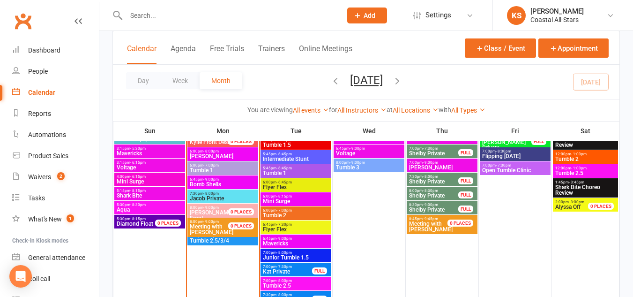
scroll to position [948, 0]
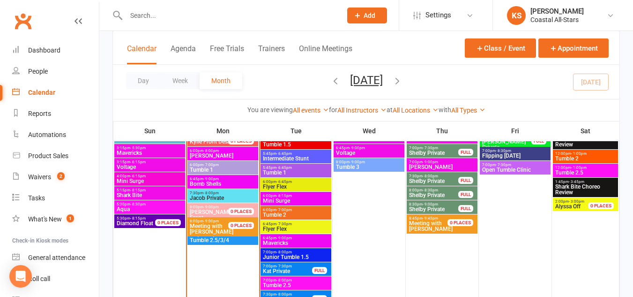
click at [200, 240] on span "Tumble 2.5/3/4" at bounding box center [222, 240] width 67 height 6
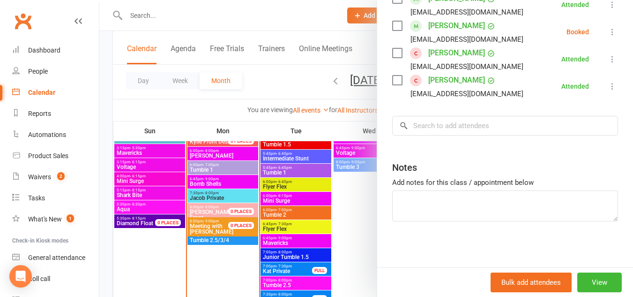
scroll to position [0, 0]
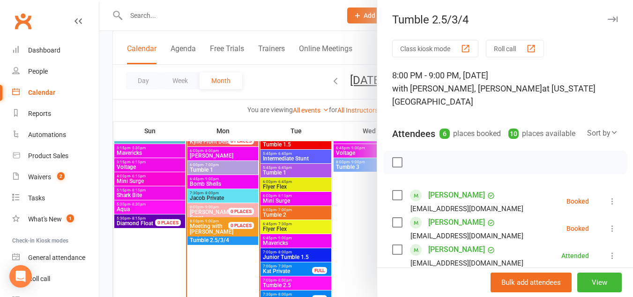
drag, startPoint x: 606, startPoint y: 17, endPoint x: 599, endPoint y: 19, distance: 7.2
click at [599, 19] on div "Tumble 2.5/3/4 Class kiosk mode Roll call 8:00 PM - 9:00 PM, Monday, September,…" at bounding box center [505, 148] width 256 height 297
click at [608, 19] on icon "button" at bounding box center [613, 19] width 10 height 6
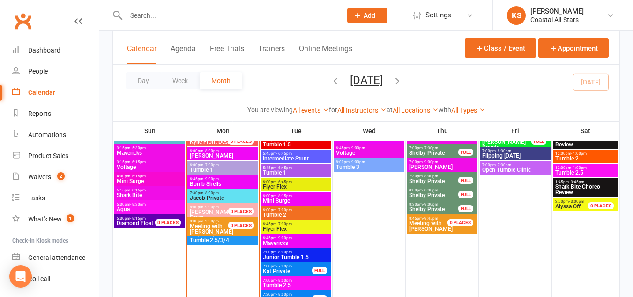
click at [228, 182] on span "Bomb Shells" at bounding box center [222, 184] width 67 height 6
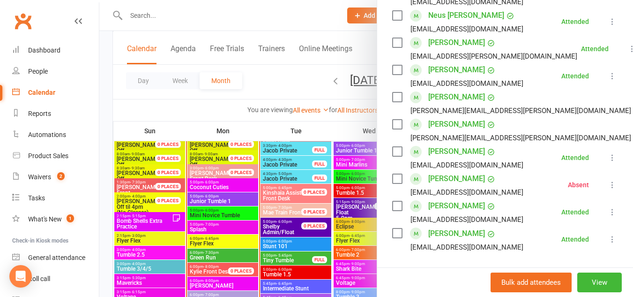
scroll to position [817, 0]
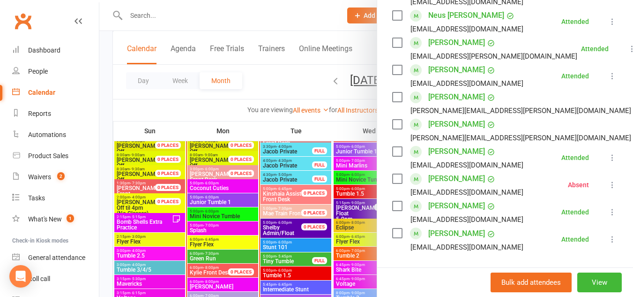
click at [205, 283] on div at bounding box center [366, 148] width 534 height 297
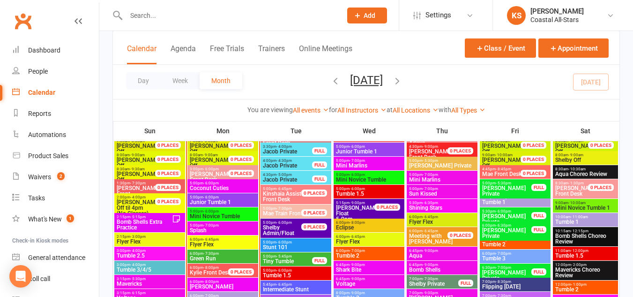
click at [205, 284] on span "Sun Rays" at bounding box center [222, 287] width 67 height 6
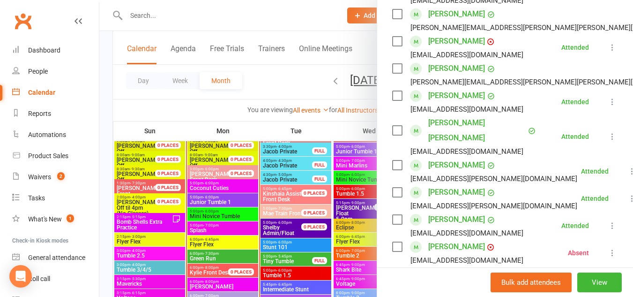
scroll to position [301, 0]
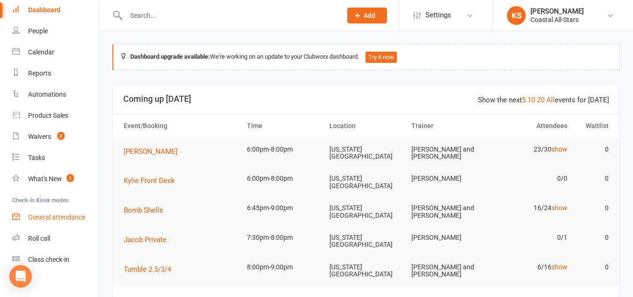
scroll to position [49, 0]
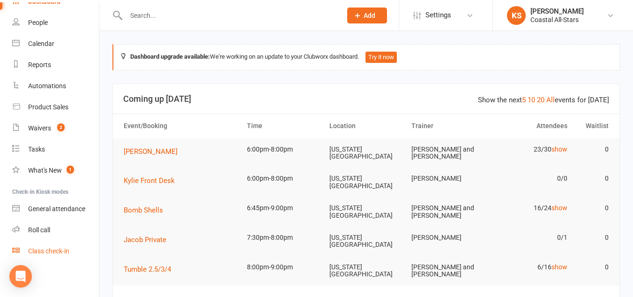
click at [50, 248] on div "Class check-in" at bounding box center [48, 251] width 41 height 8
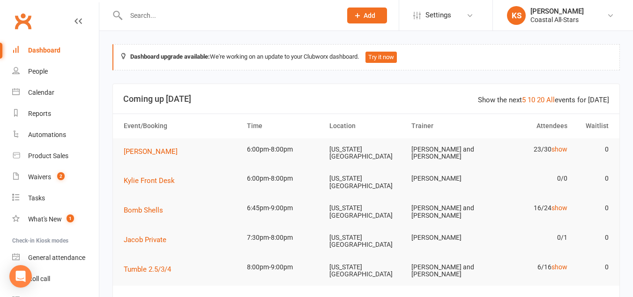
click at [158, 20] on input "text" at bounding box center [229, 15] width 212 height 13
type input "[PERSON_NAME]"
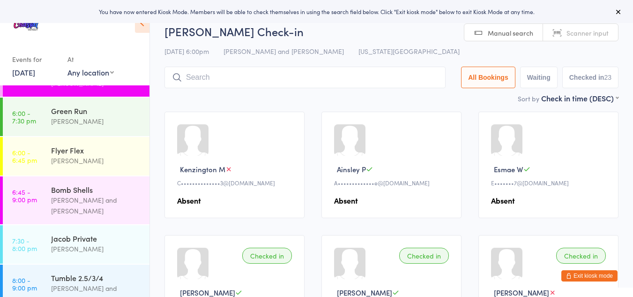
scroll to position [524, 0]
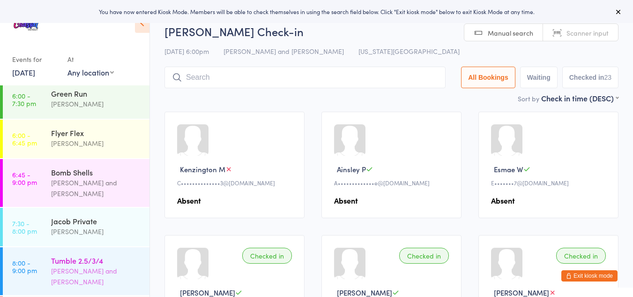
click at [79, 265] on div "[PERSON_NAME] and [PERSON_NAME]" at bounding box center [96, 276] width 90 height 22
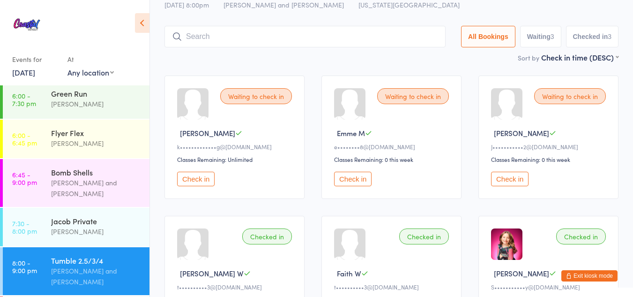
scroll to position [33, 0]
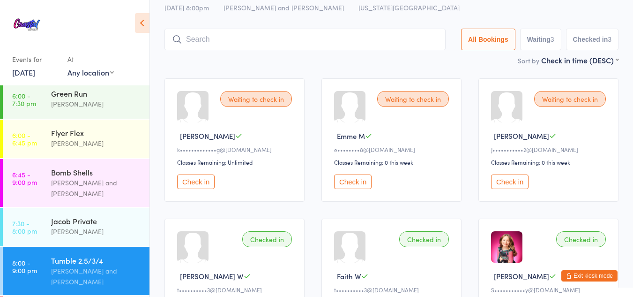
click at [351, 182] on button "Check in" at bounding box center [353, 181] width 38 height 15
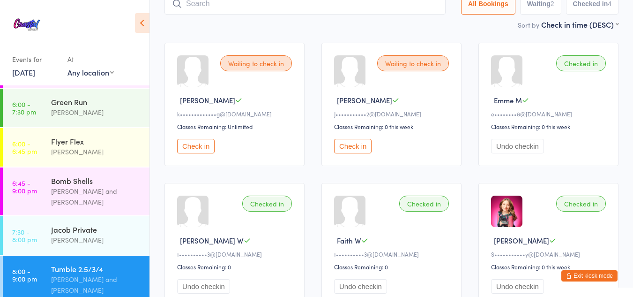
scroll to position [68, 0]
click at [244, 10] on input "search" at bounding box center [305, 4] width 281 height 22
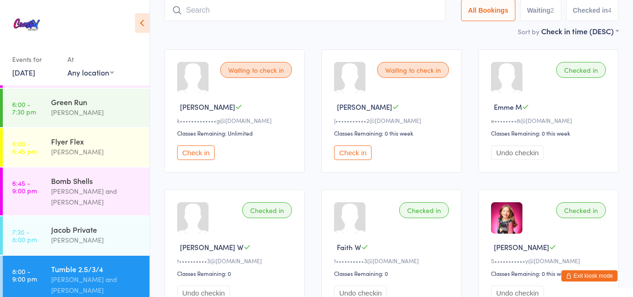
scroll to position [62, 0]
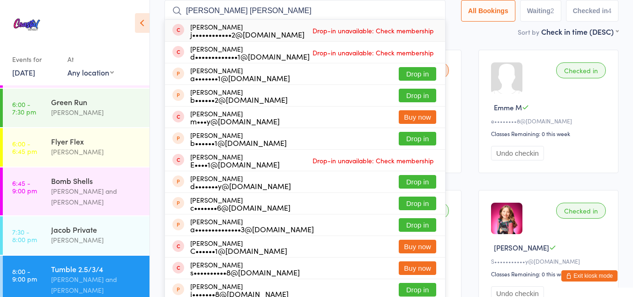
type input "Emily Rob"
click at [310, 33] on span "Drop-in unavailable: Check membership" at bounding box center [373, 30] width 126 height 14
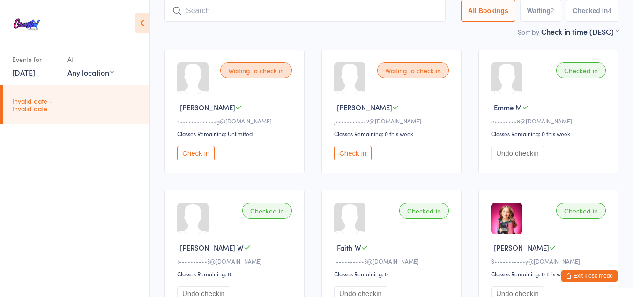
scroll to position [0, 0]
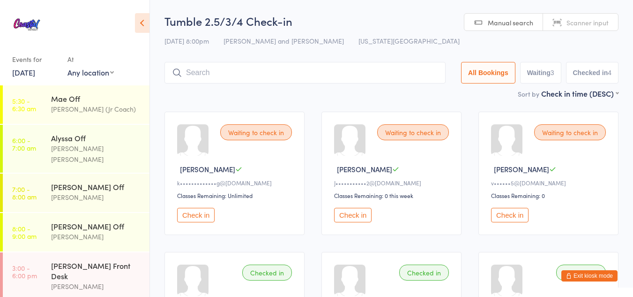
click at [572, 275] on button "Exit kiosk mode" at bounding box center [590, 275] width 56 height 11
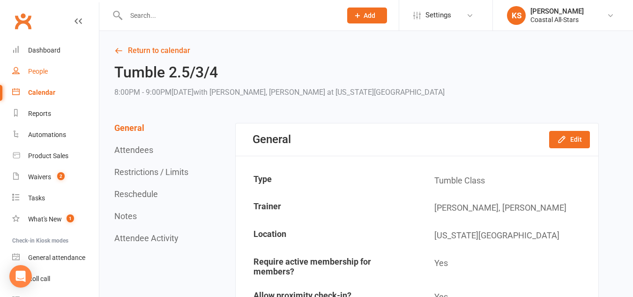
click at [33, 72] on div "People" at bounding box center [38, 72] width 20 height 8
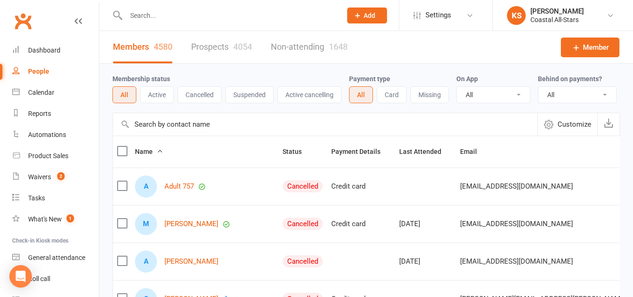
click at [152, 12] on input "text" at bounding box center [229, 15] width 212 height 13
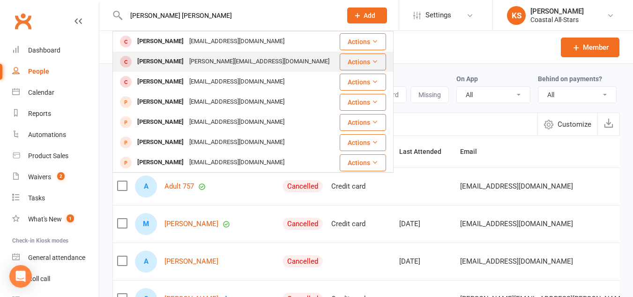
type input "Emily Rob"
click at [340, 60] on button "Actions" at bounding box center [363, 61] width 46 height 17
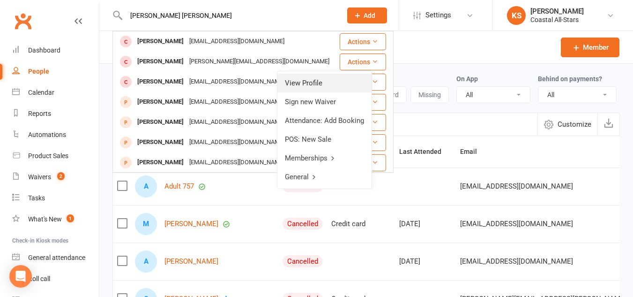
click at [339, 82] on link "View Profile" at bounding box center [325, 83] width 94 height 19
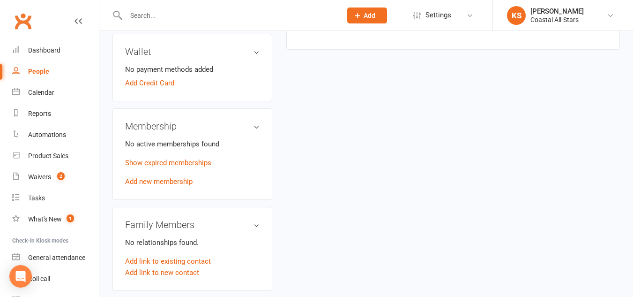
scroll to position [328, 0]
click at [143, 185] on link "Add new membership" at bounding box center [159, 181] width 68 height 8
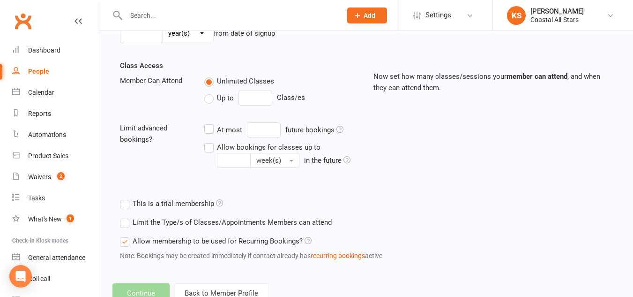
scroll to position [347, 0]
